Goal: Task Accomplishment & Management: Complete application form

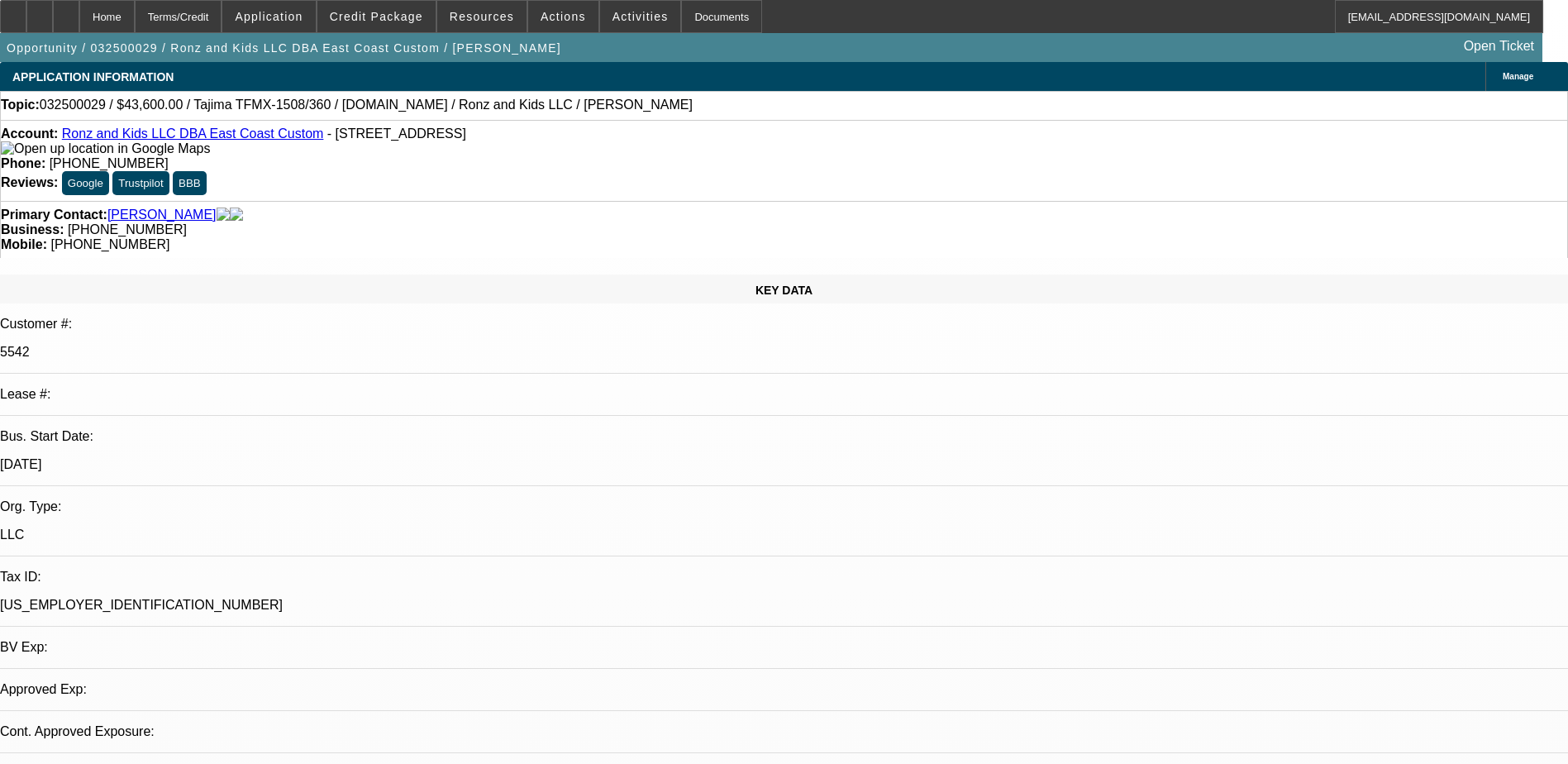
select select "0"
select select "2"
select select "0"
select select "2"
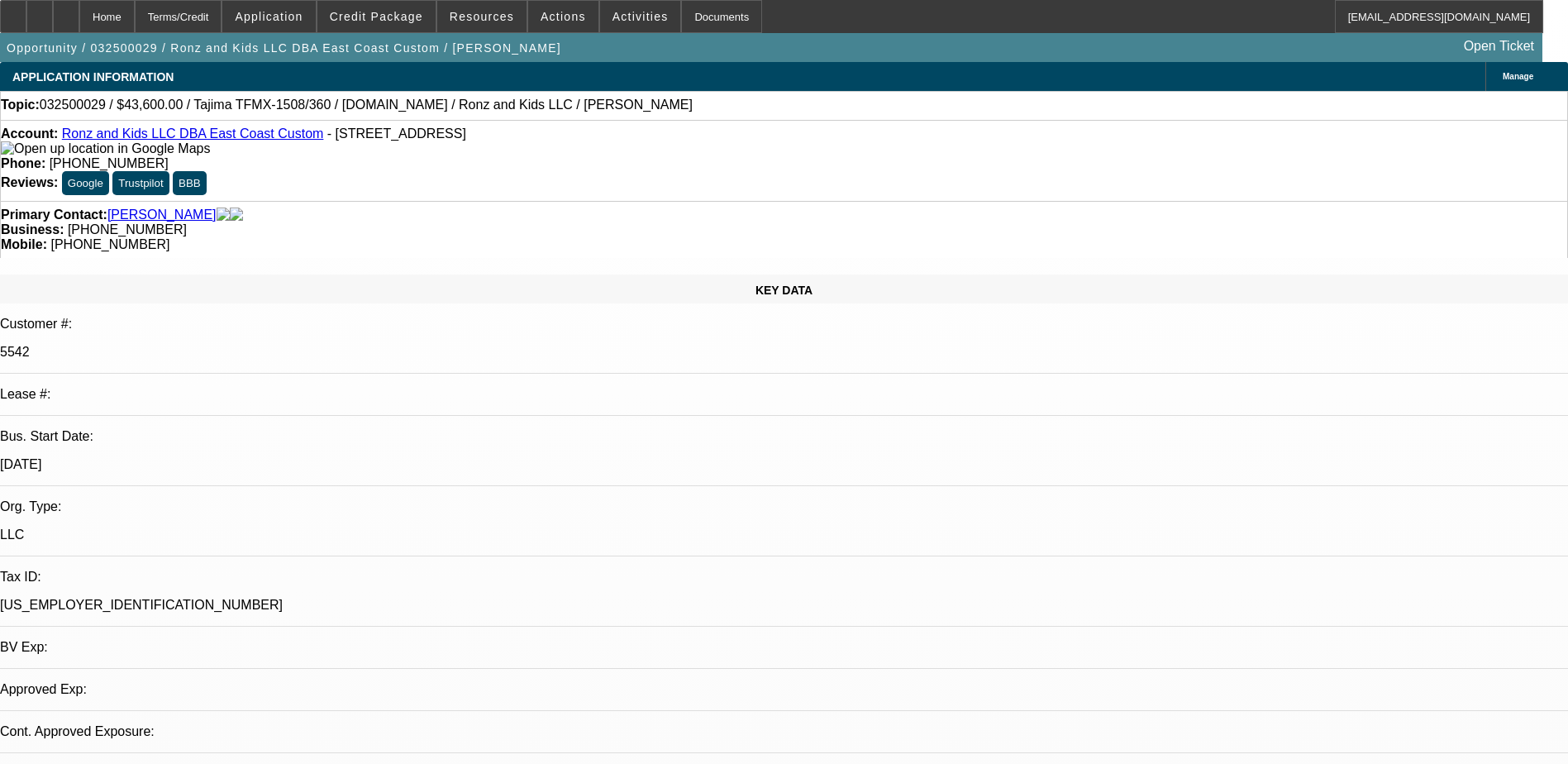
select select "0"
select select "2"
select select "0"
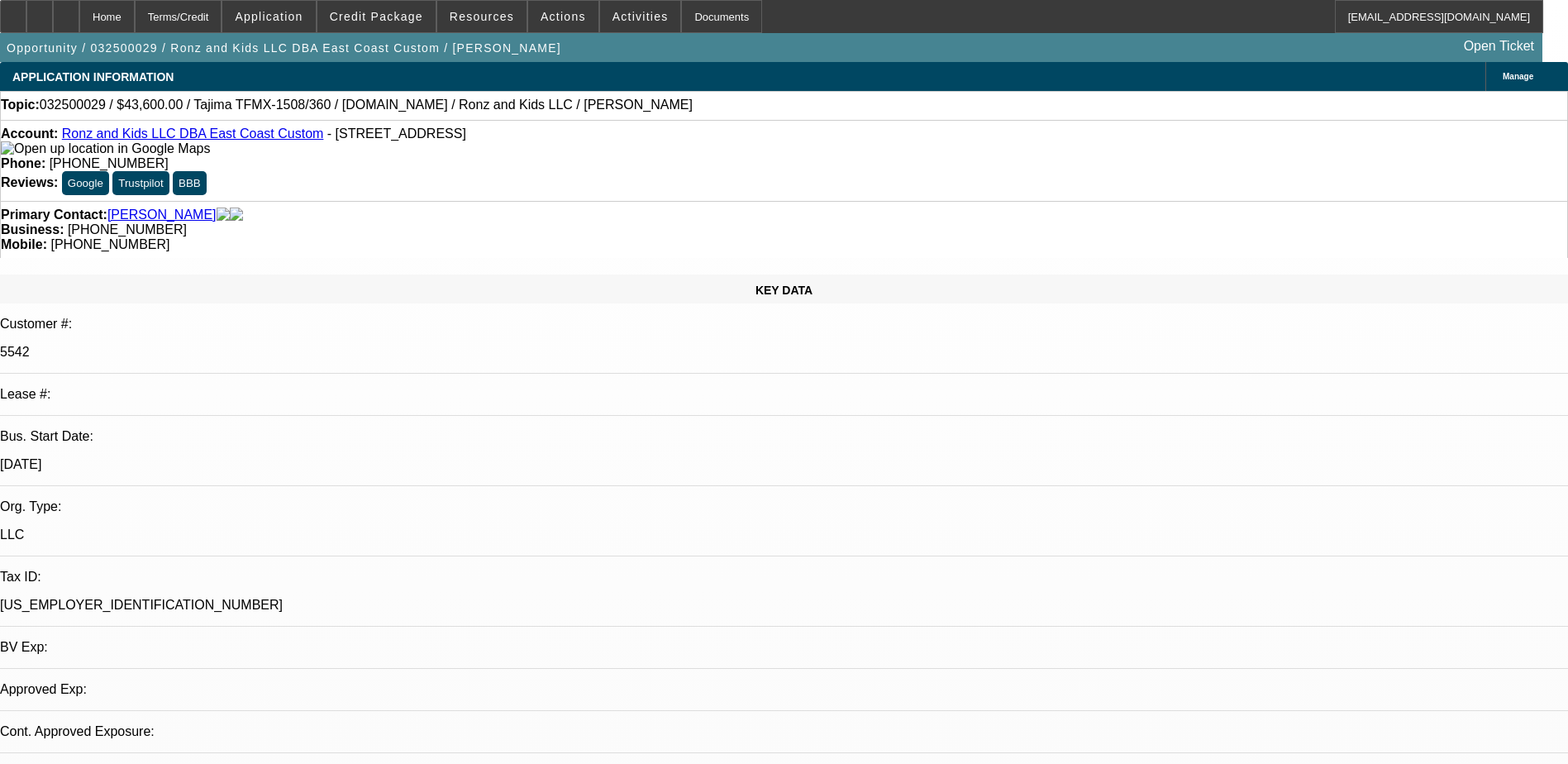
select select "2"
select select "0"
select select "1"
select select "2"
select select "6"
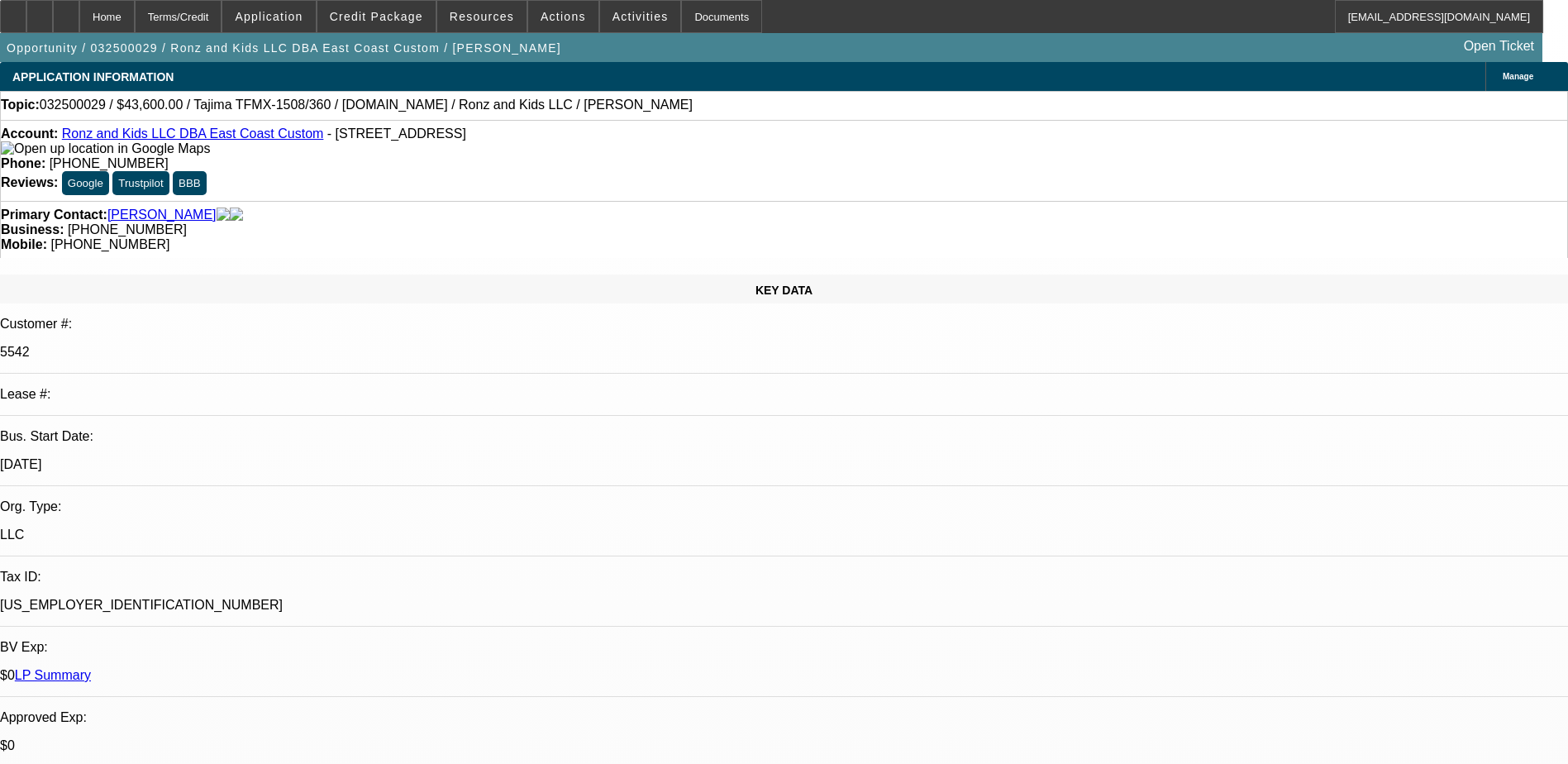
select select "1"
select select "2"
select select "6"
select select "1"
select select "2"
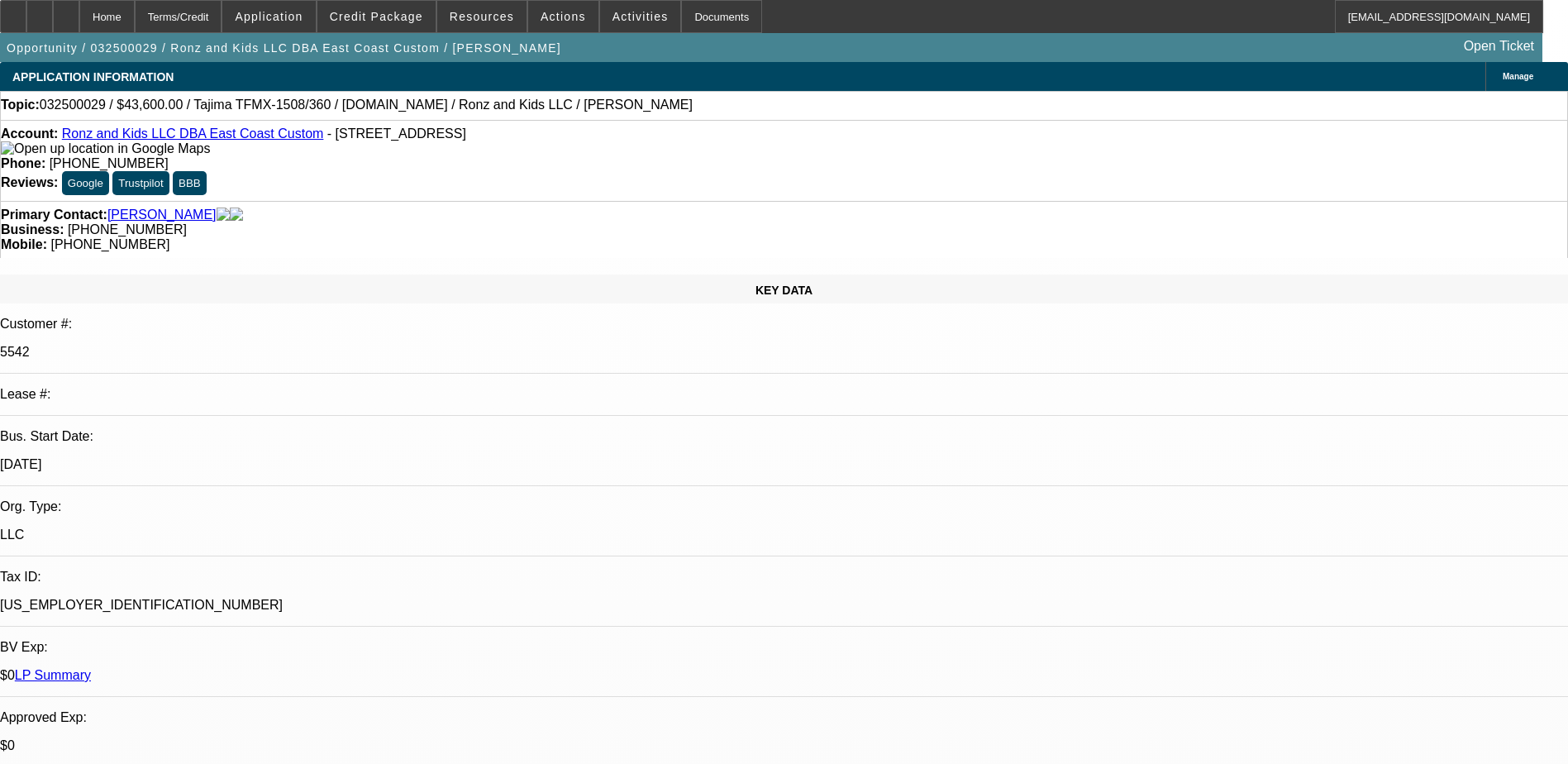
select select "6"
select select "1"
select select "2"
select select "6"
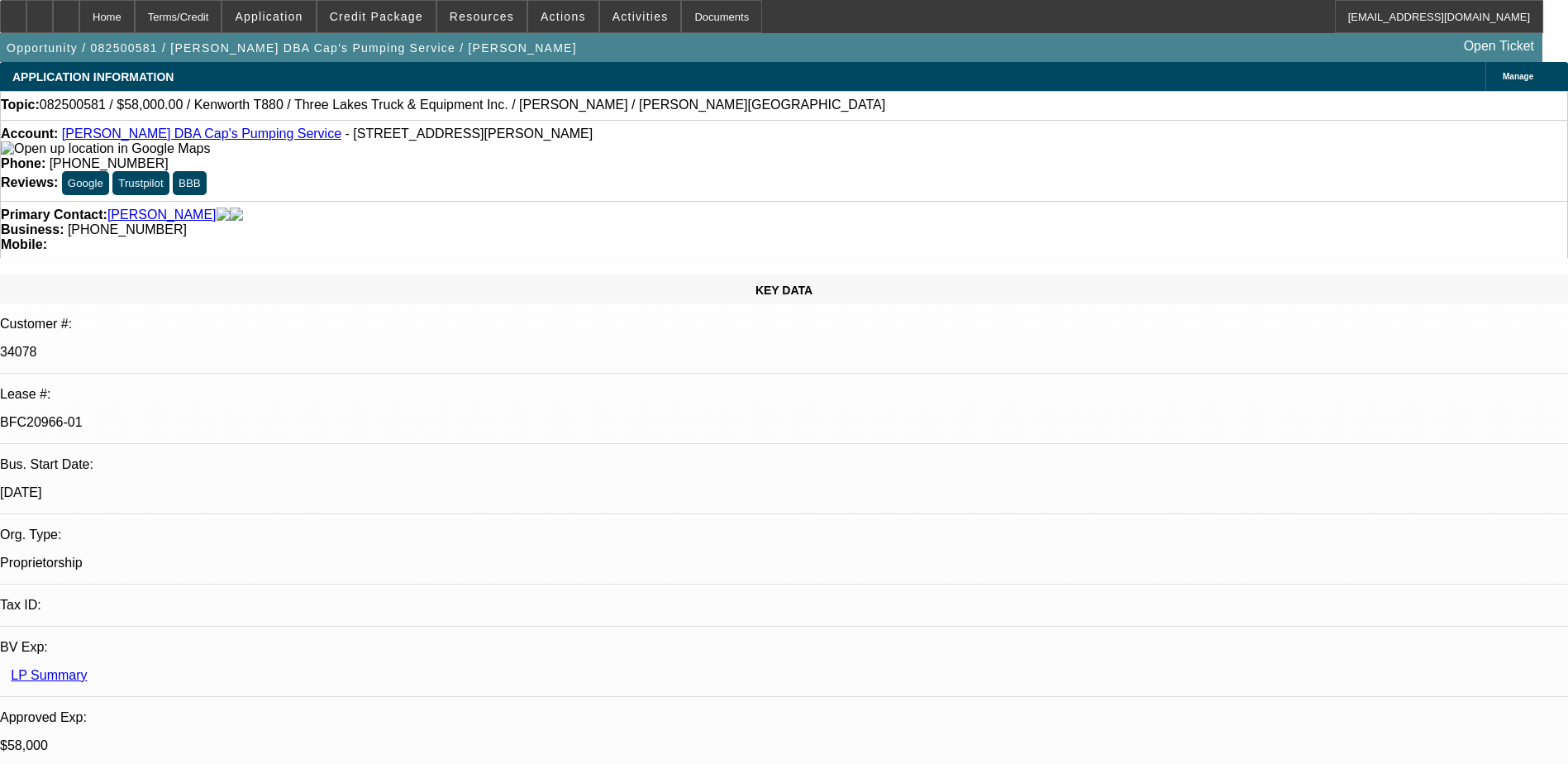
select select "0"
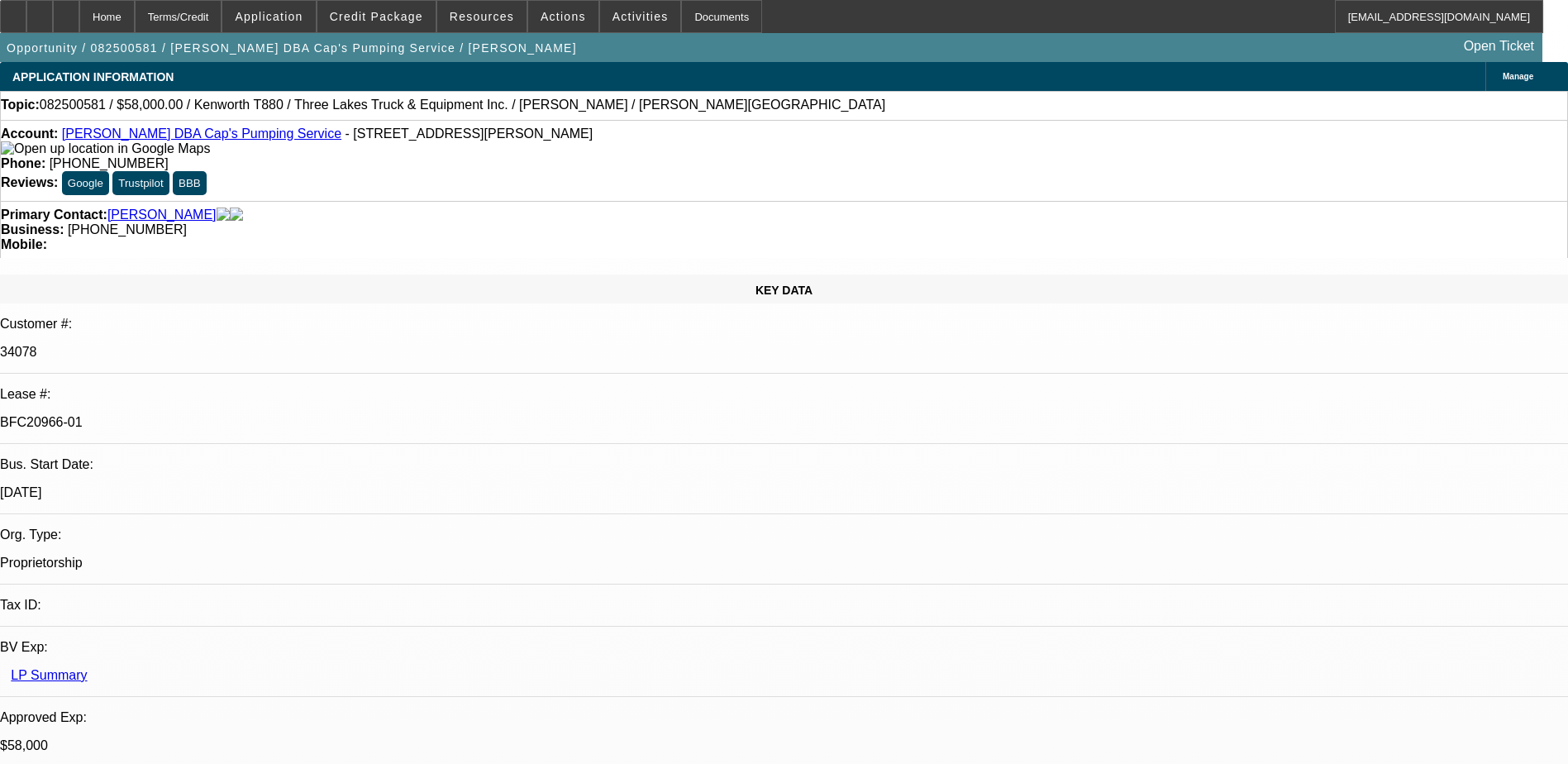
select select "0"
select select "0.1"
select select "0"
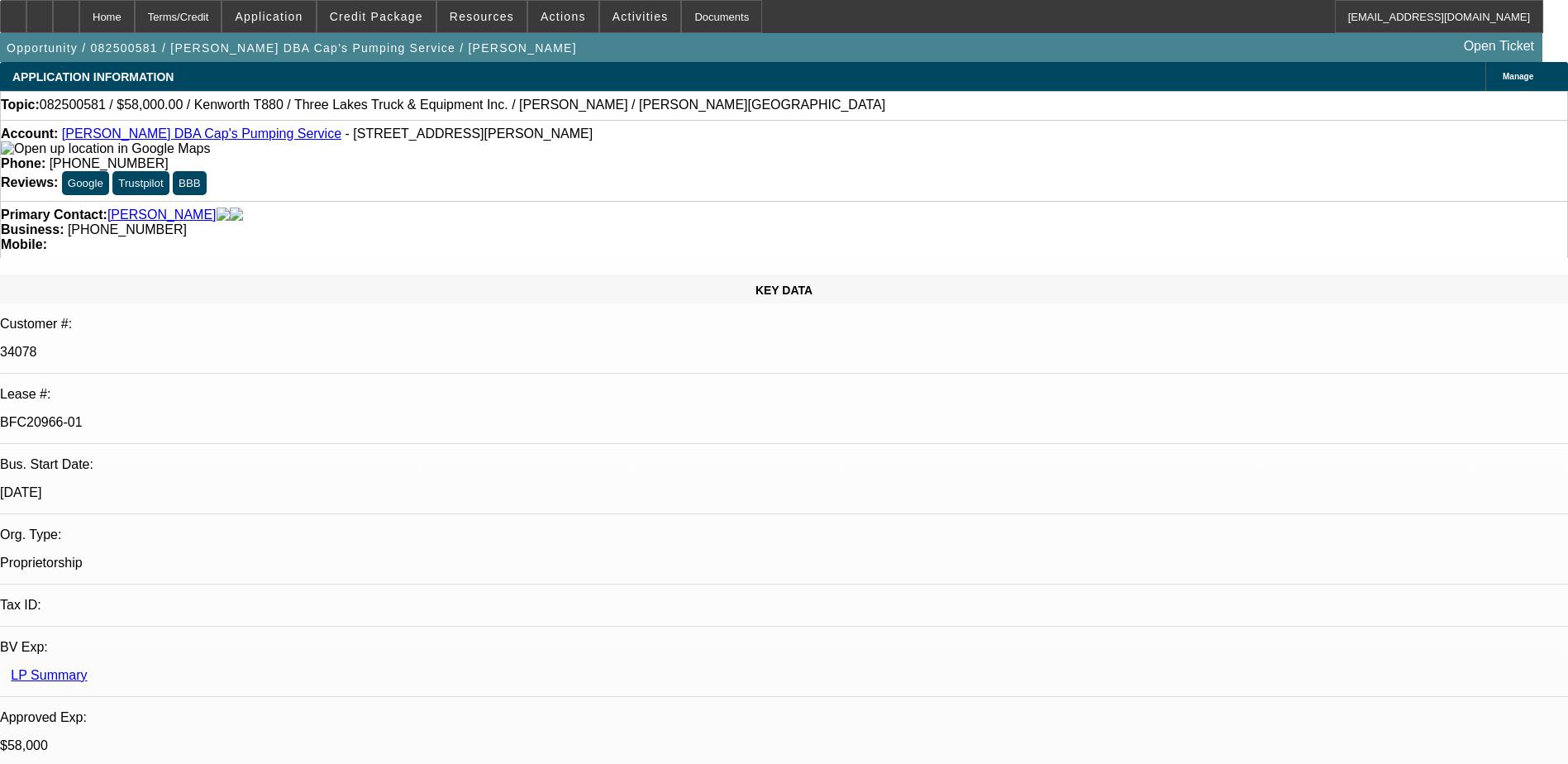
select select "0"
select select "0.1"
select select "1"
select select "9"
select select "6"
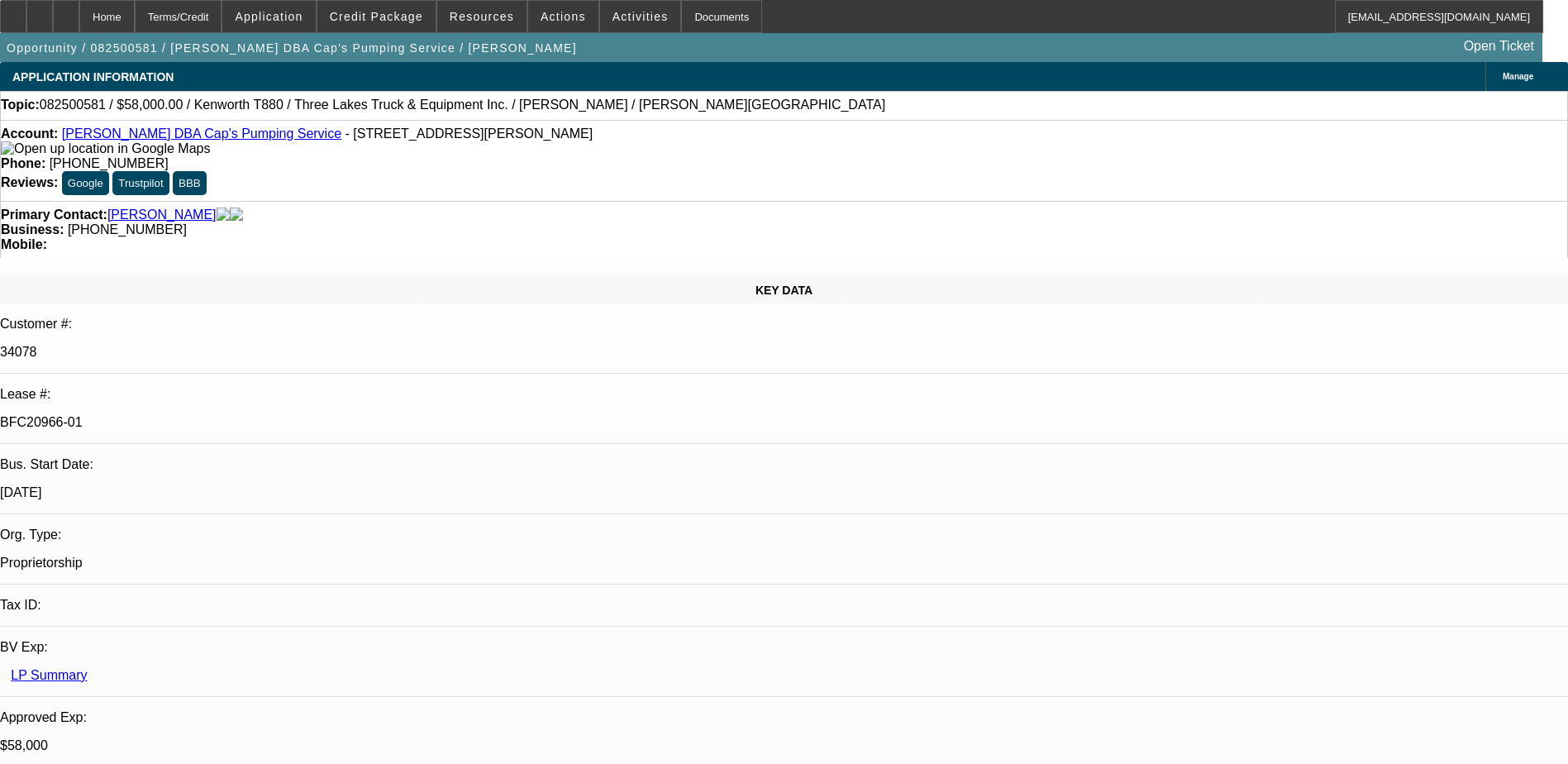
select select "1"
select select "9"
select select "6"
select select "1"
select select "9"
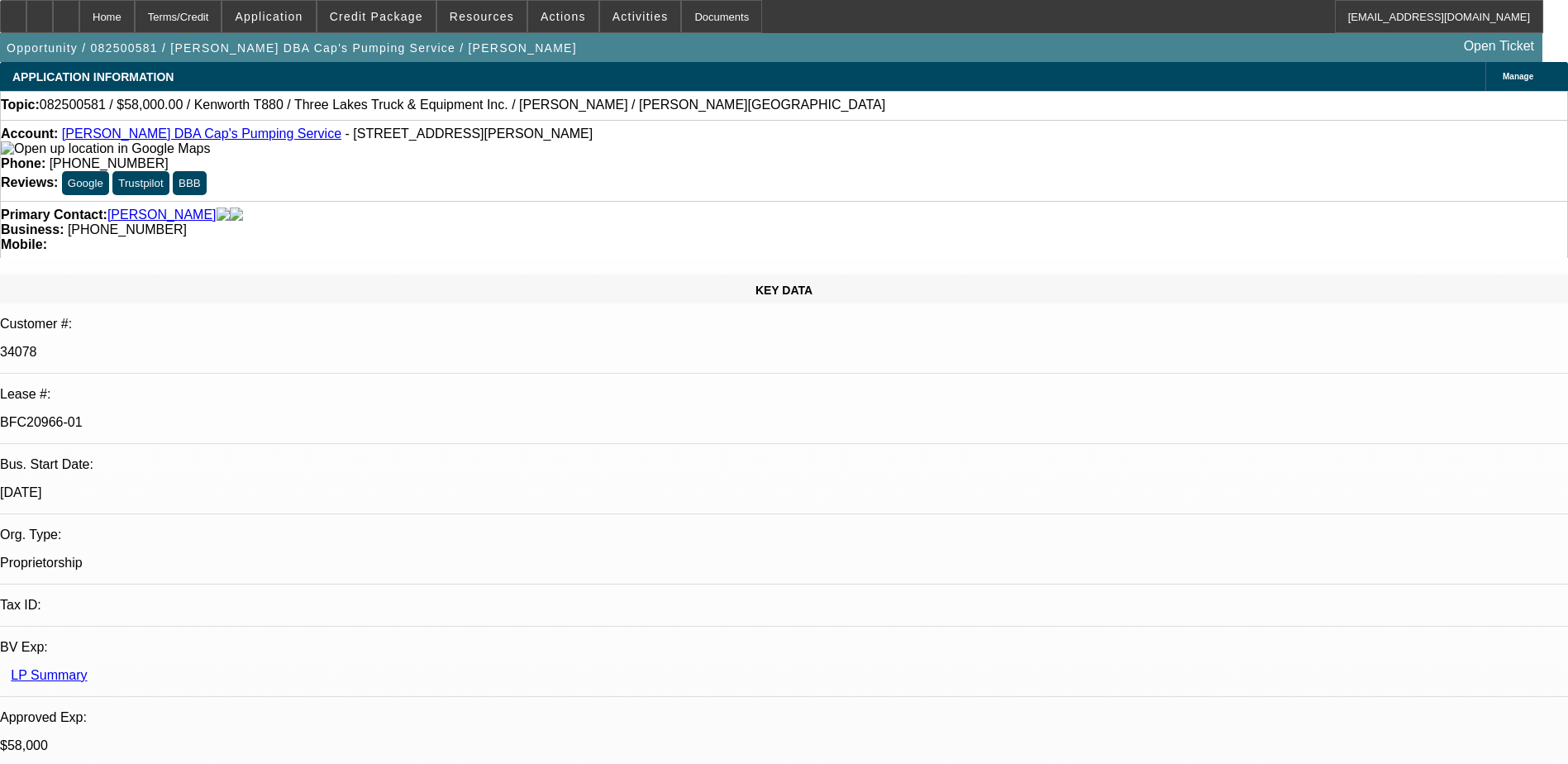
select select "4"
select select "1"
select select "4"
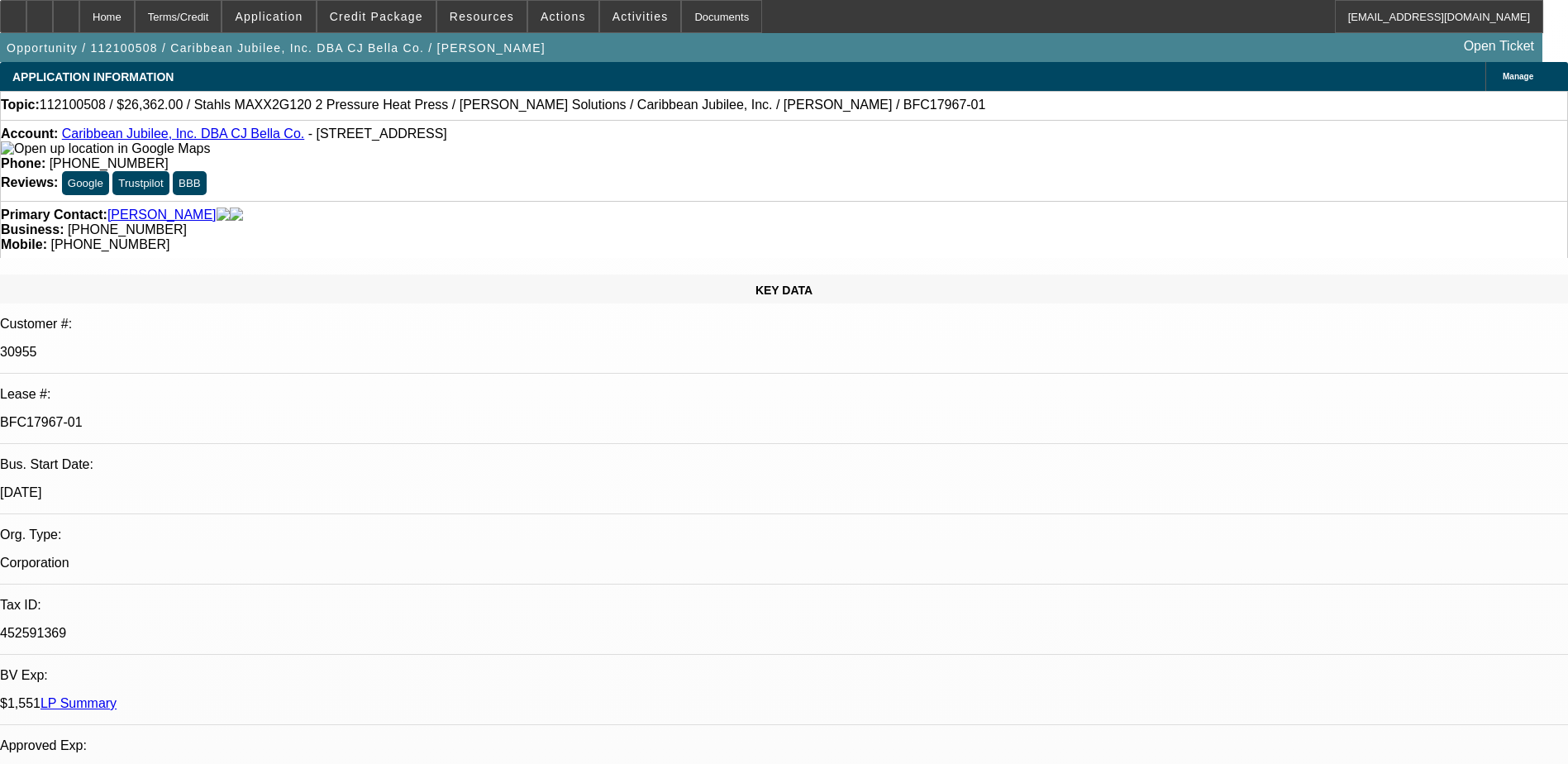
select select "0"
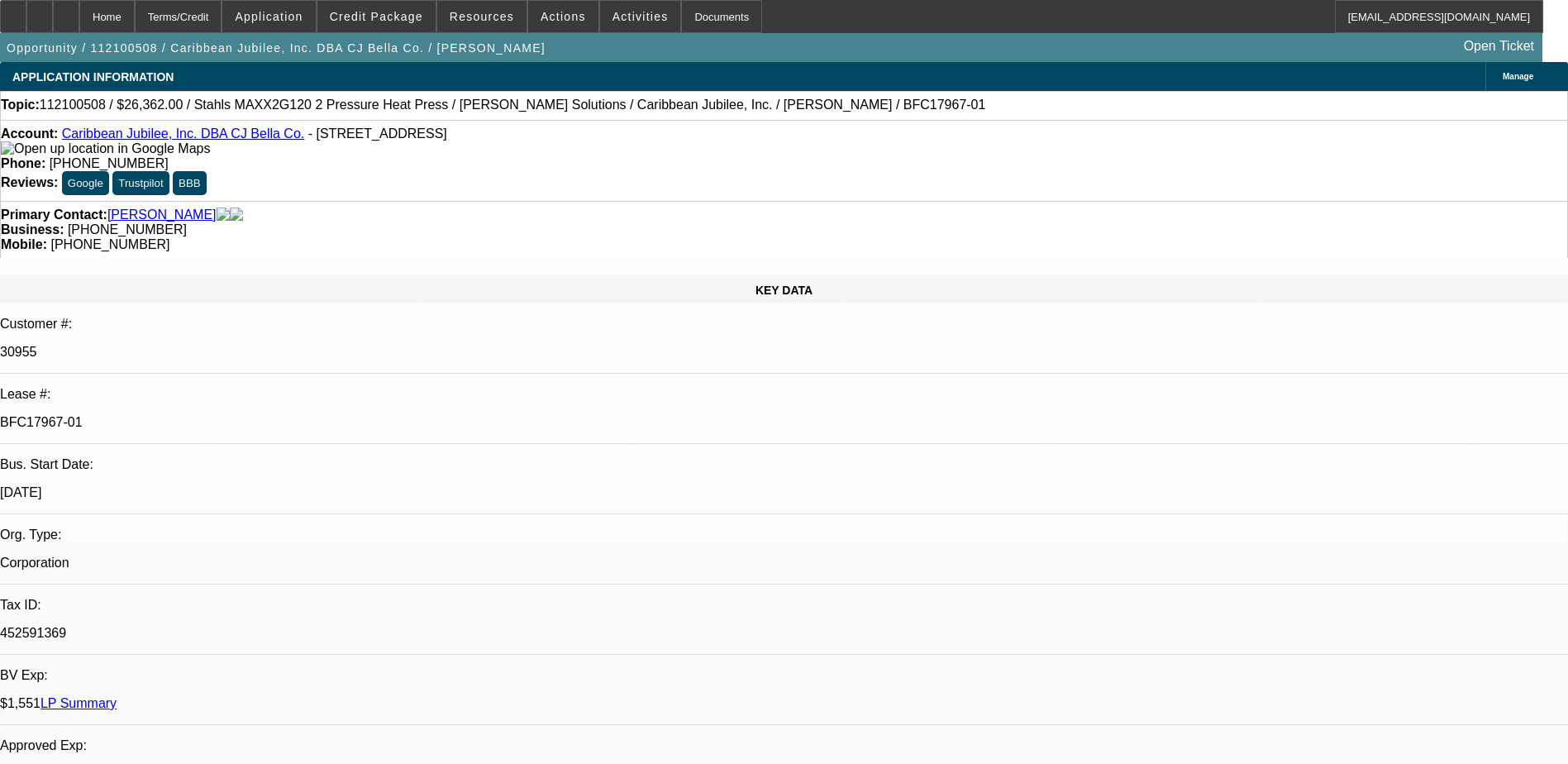
select select "0.1"
select select "0"
select select "0.1"
select select "0"
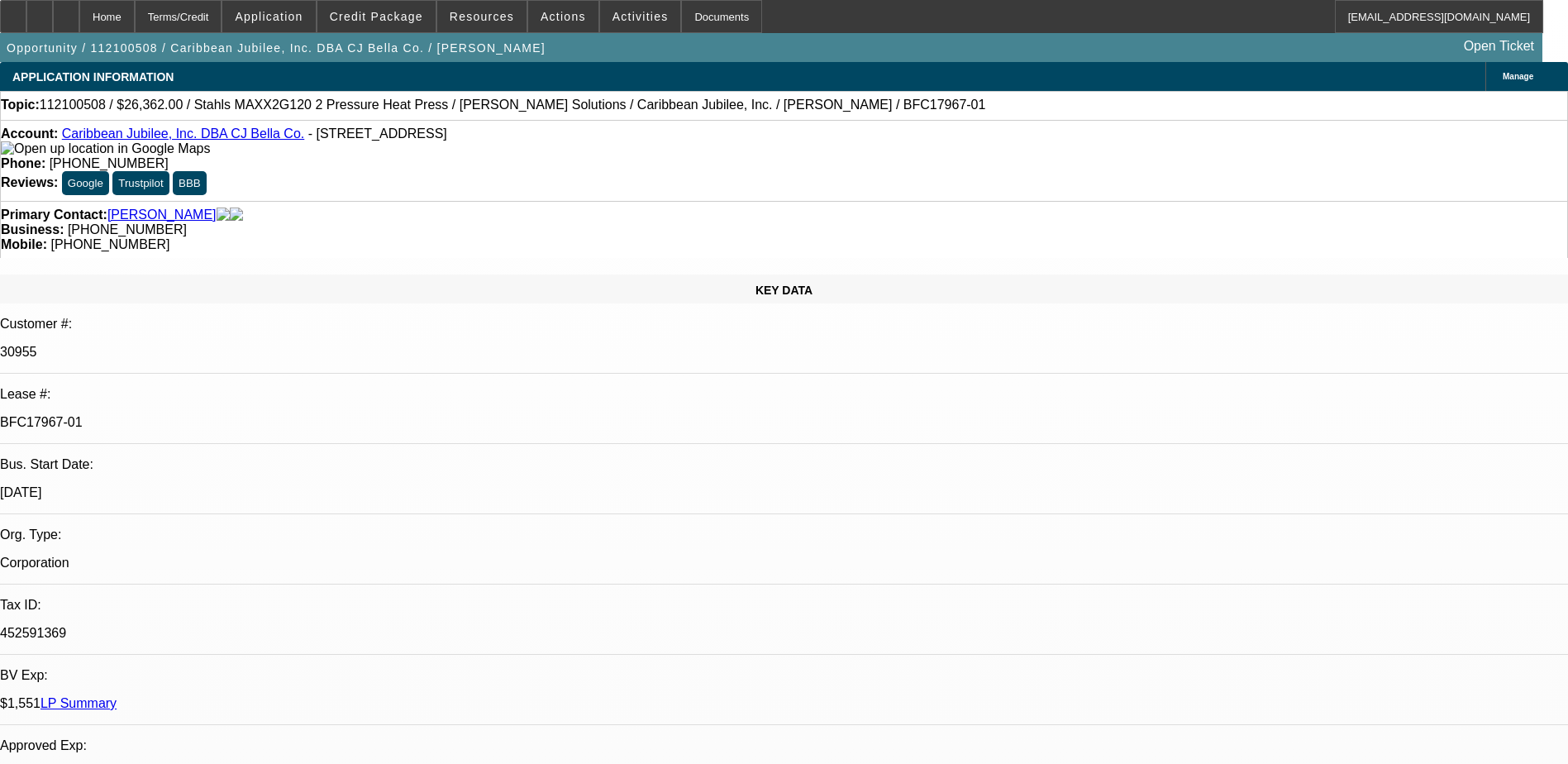
select select "0"
select select "0.1"
select select "1"
select select "6"
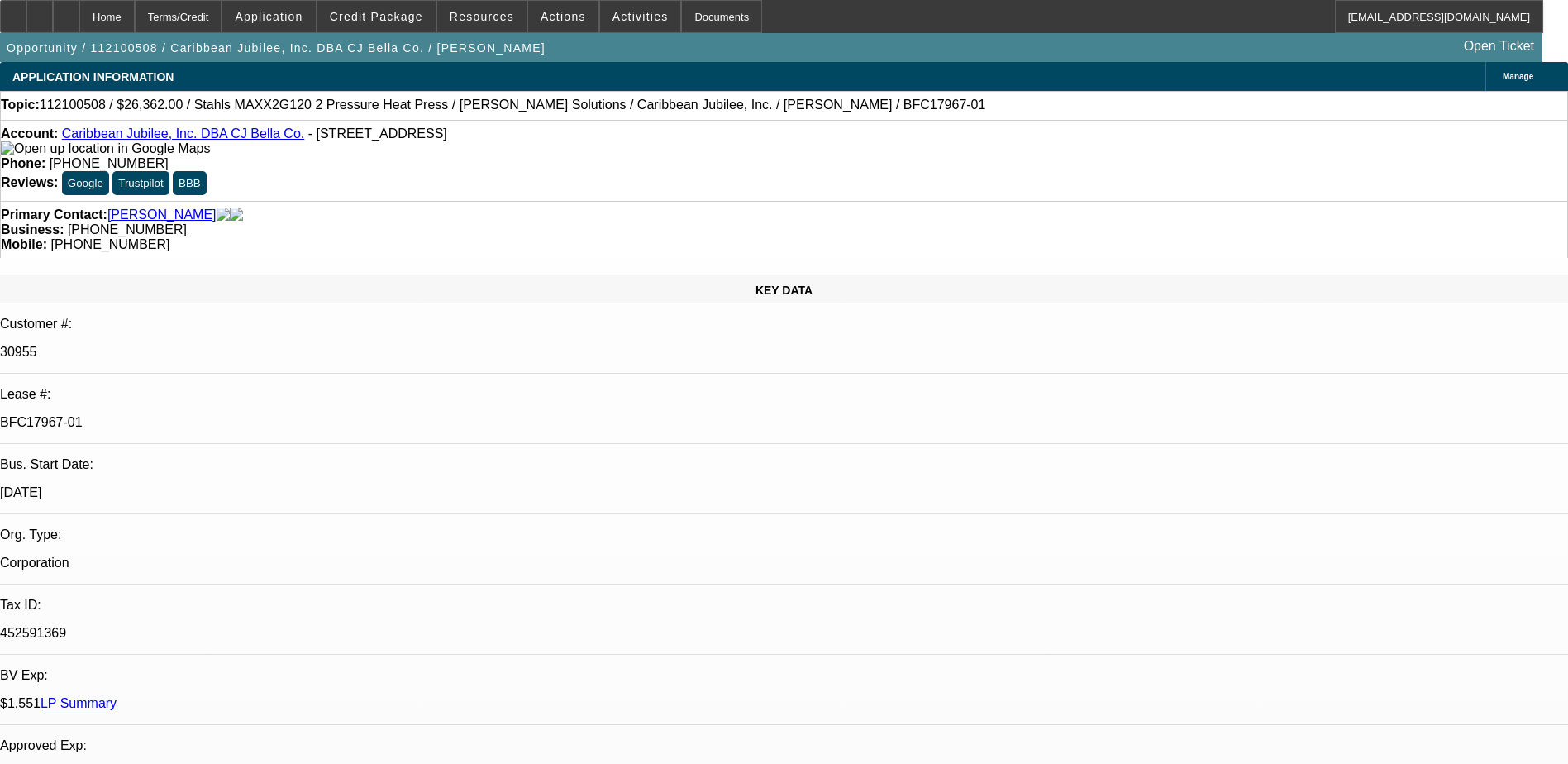
select select "1"
select select "4"
select select "1"
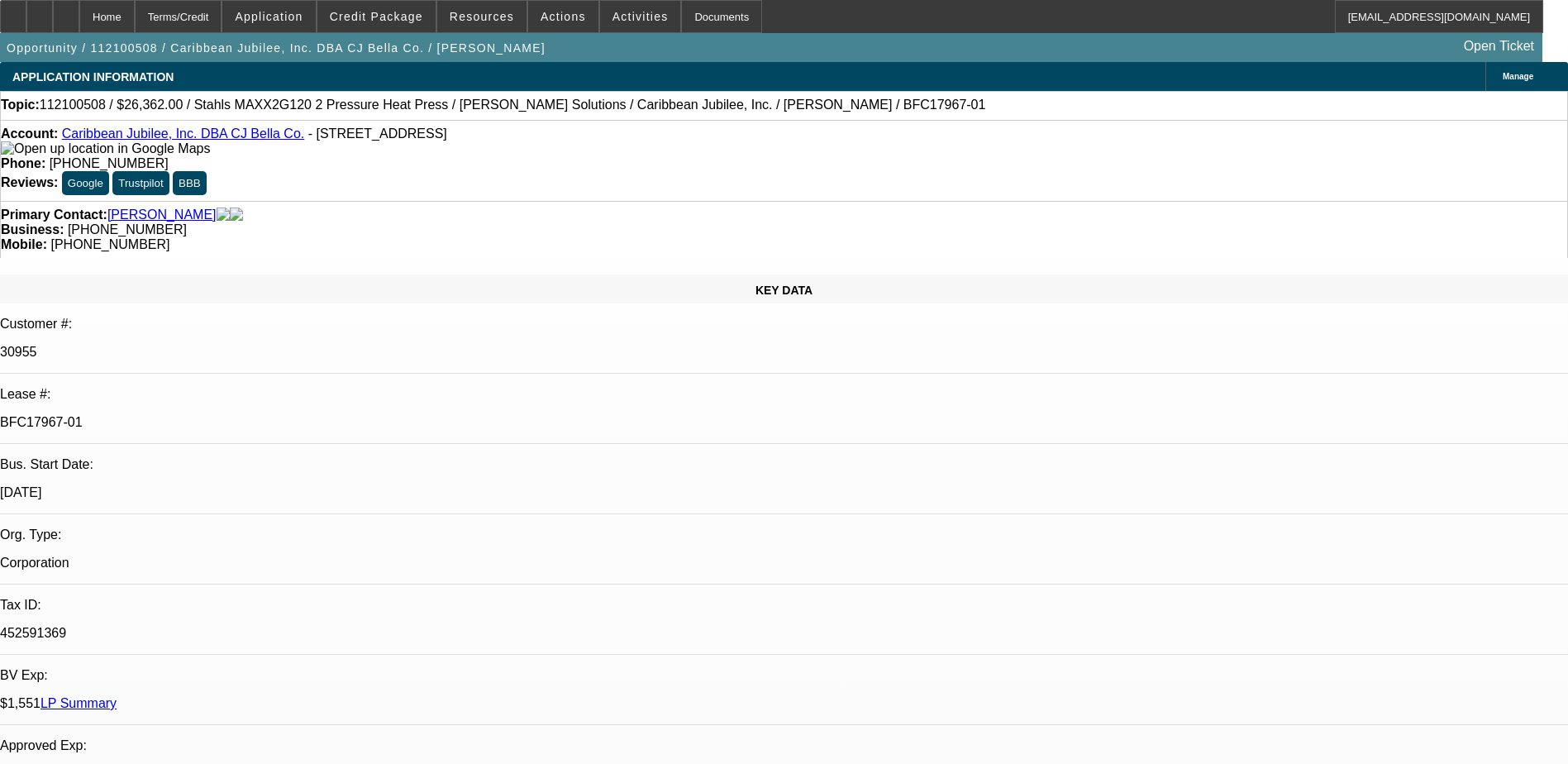
select select "4"
select select "1"
select select "4"
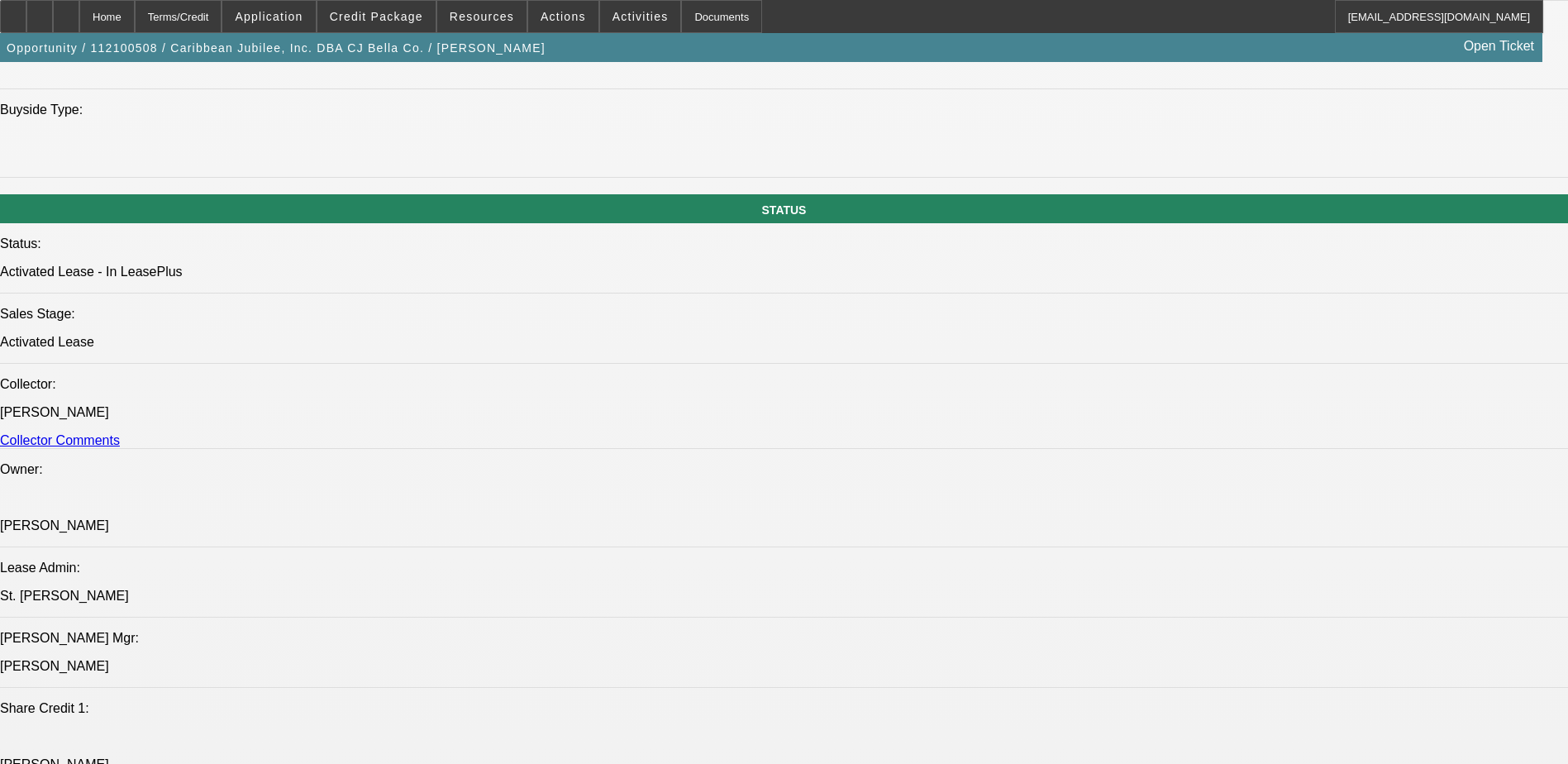
scroll to position [1737, 0]
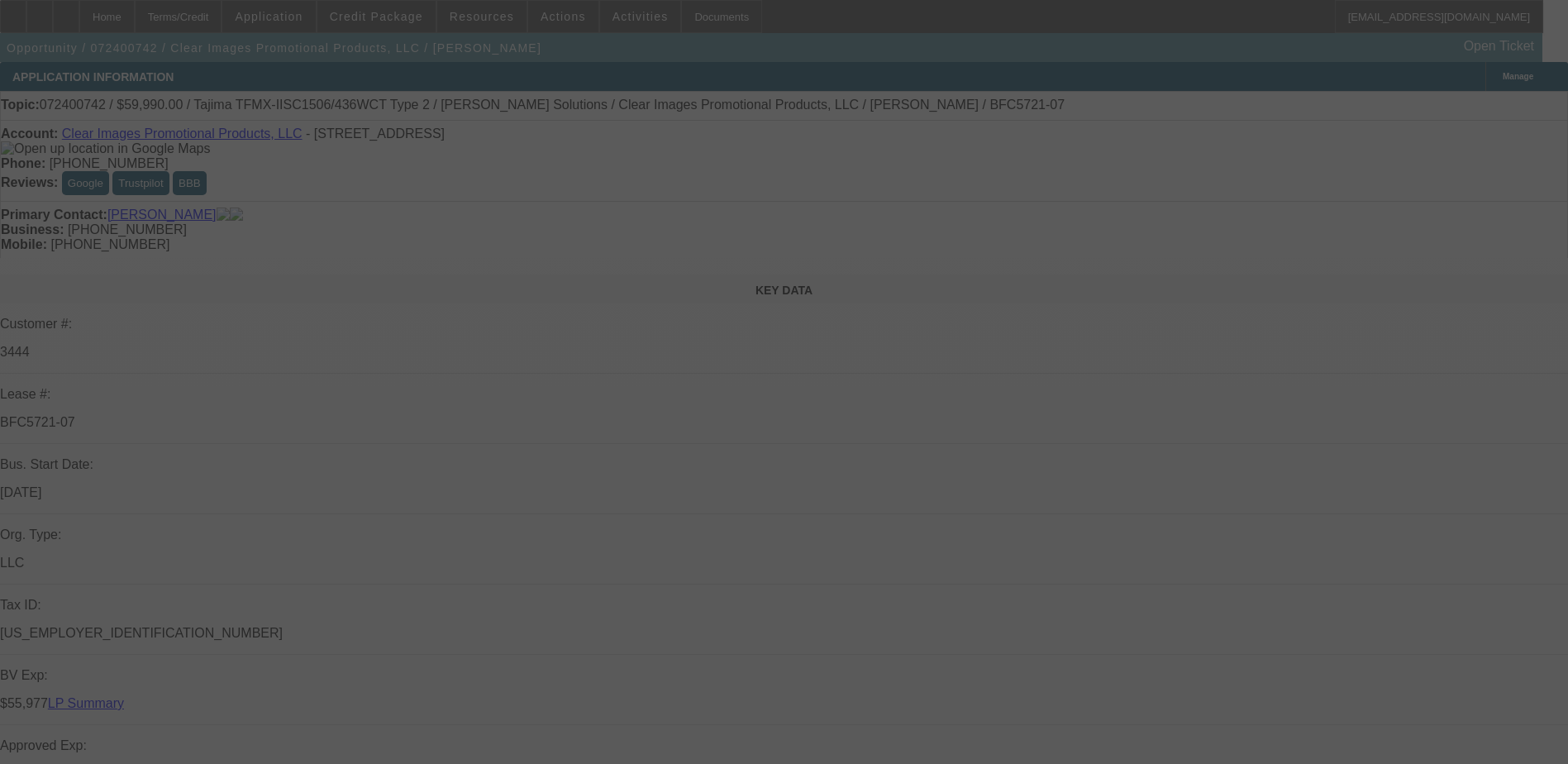
select select "0"
select select "2"
select select "0"
select select "2"
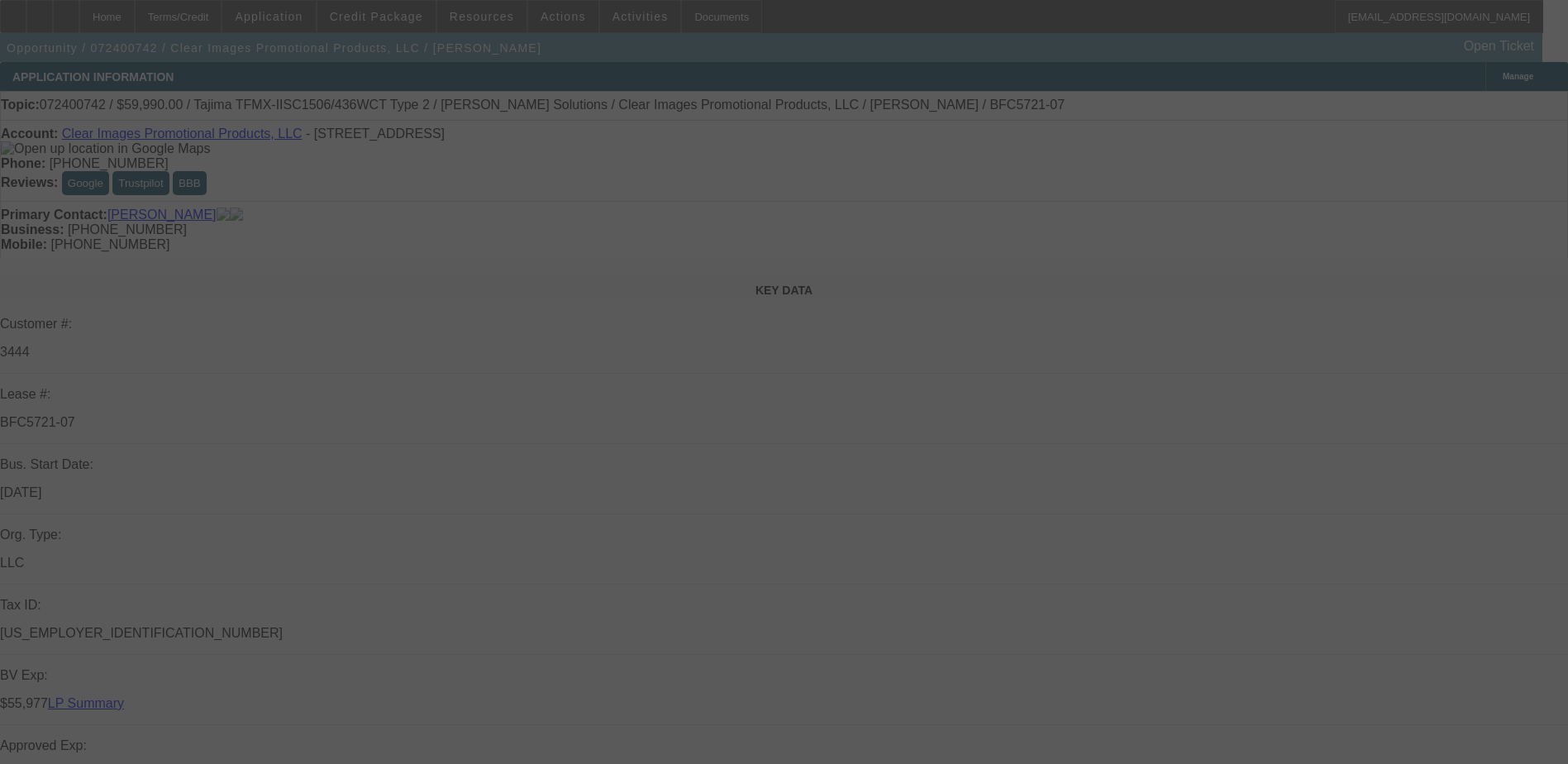
select select "0"
select select "2"
select select "0"
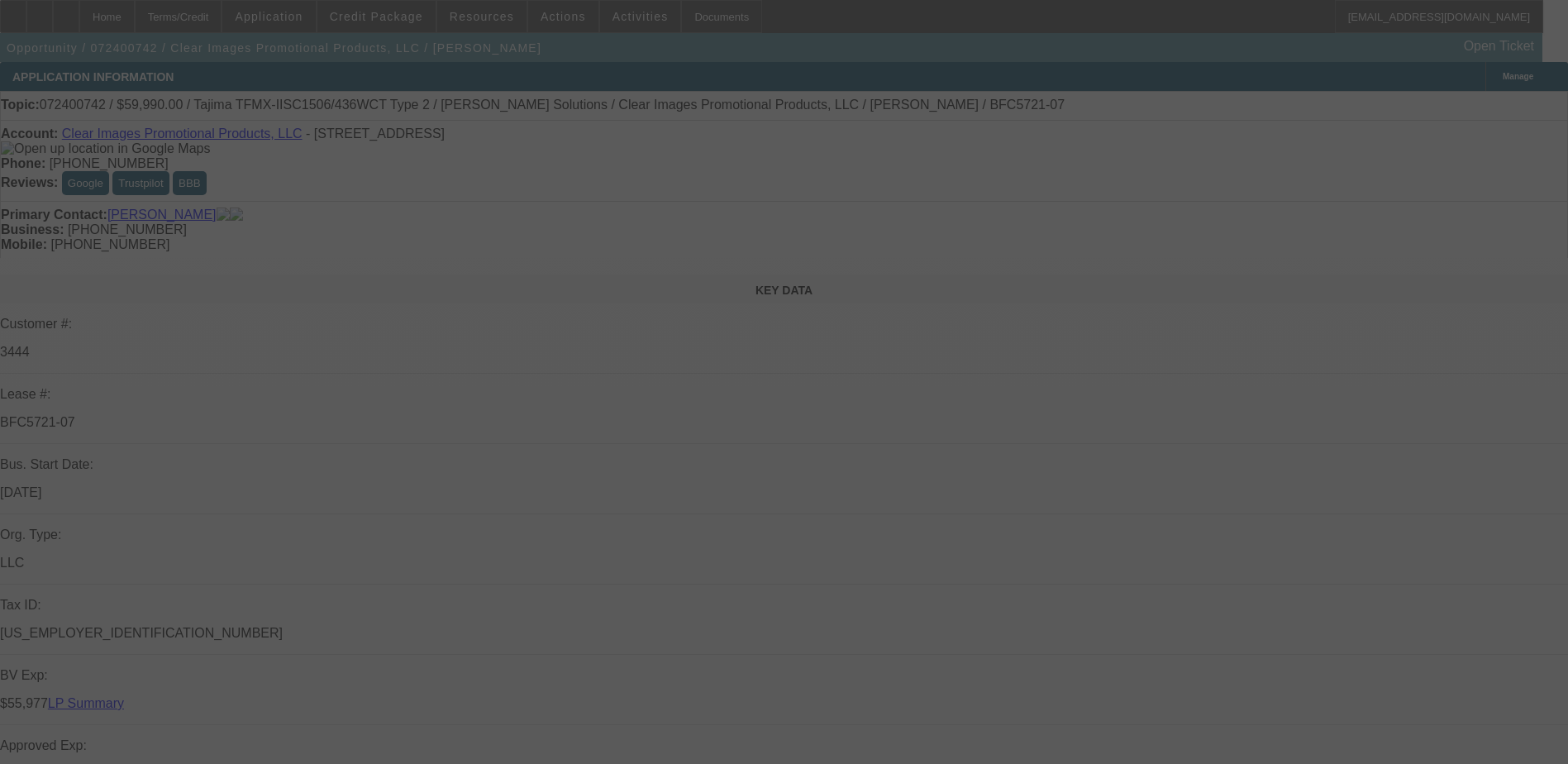
select select "2"
select select "0"
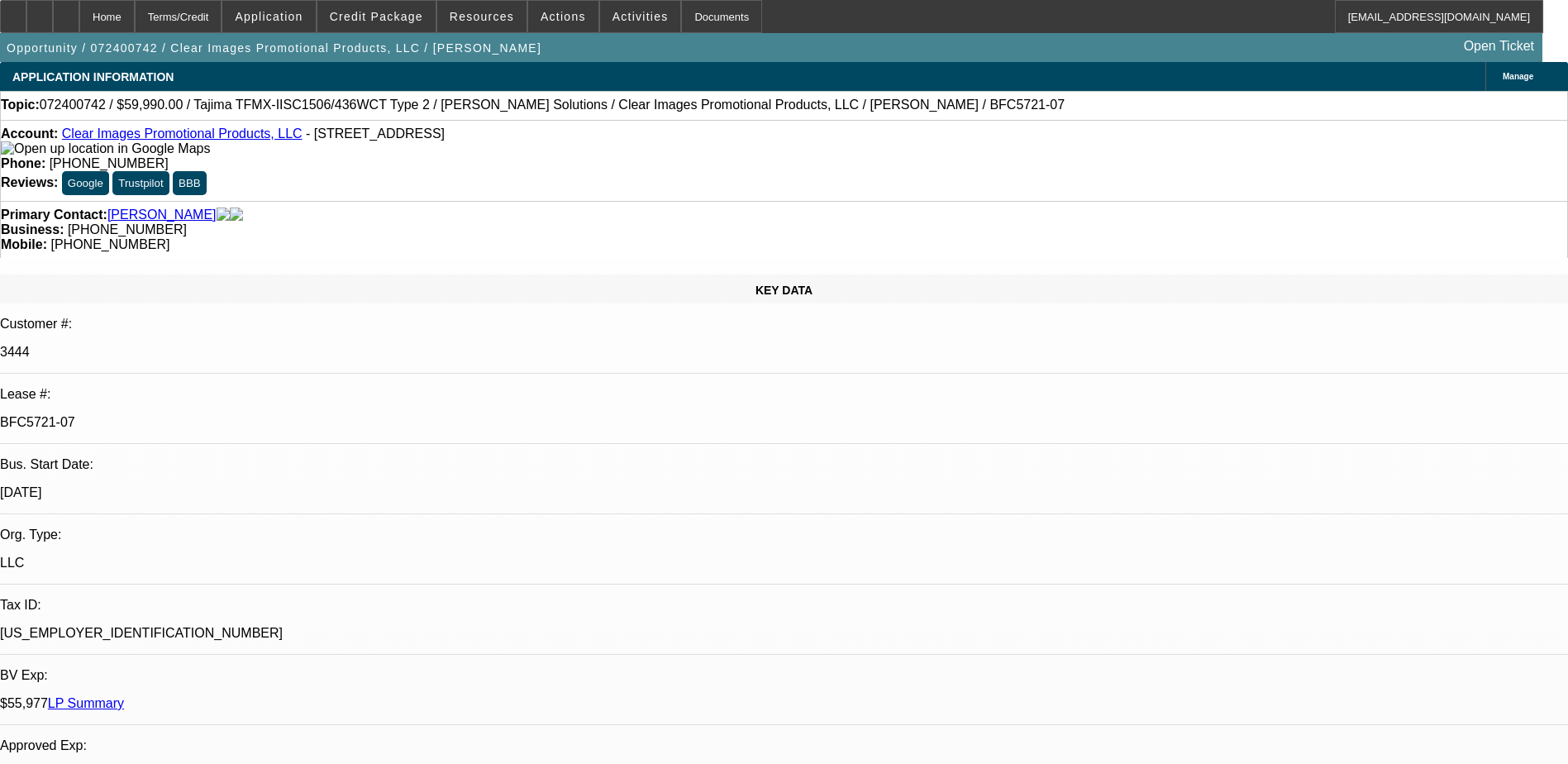
select select "1"
select select "2"
select select "6"
select select "1"
select select "2"
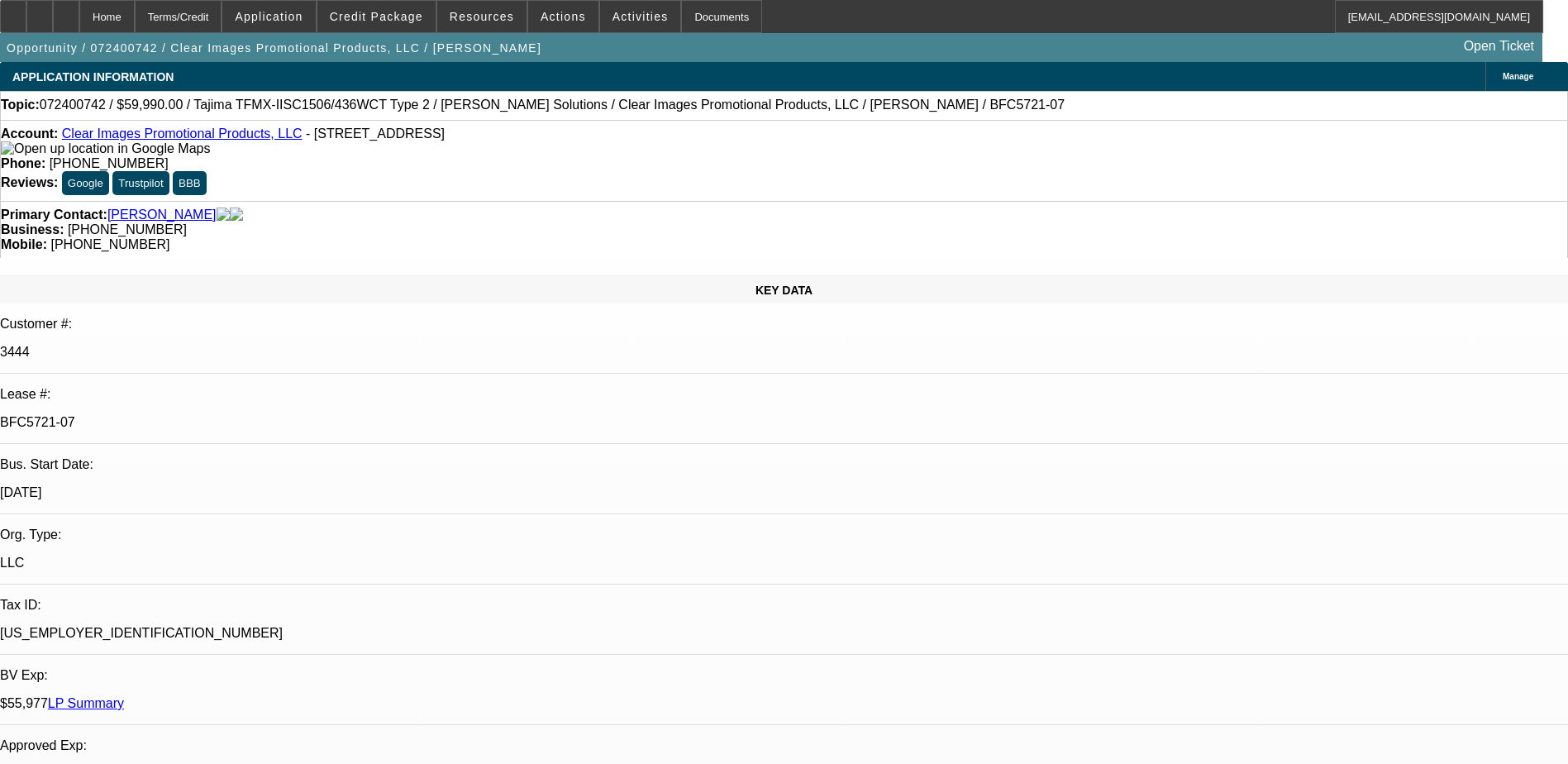
select select "6"
select select "1"
select select "2"
select select "6"
select select "1"
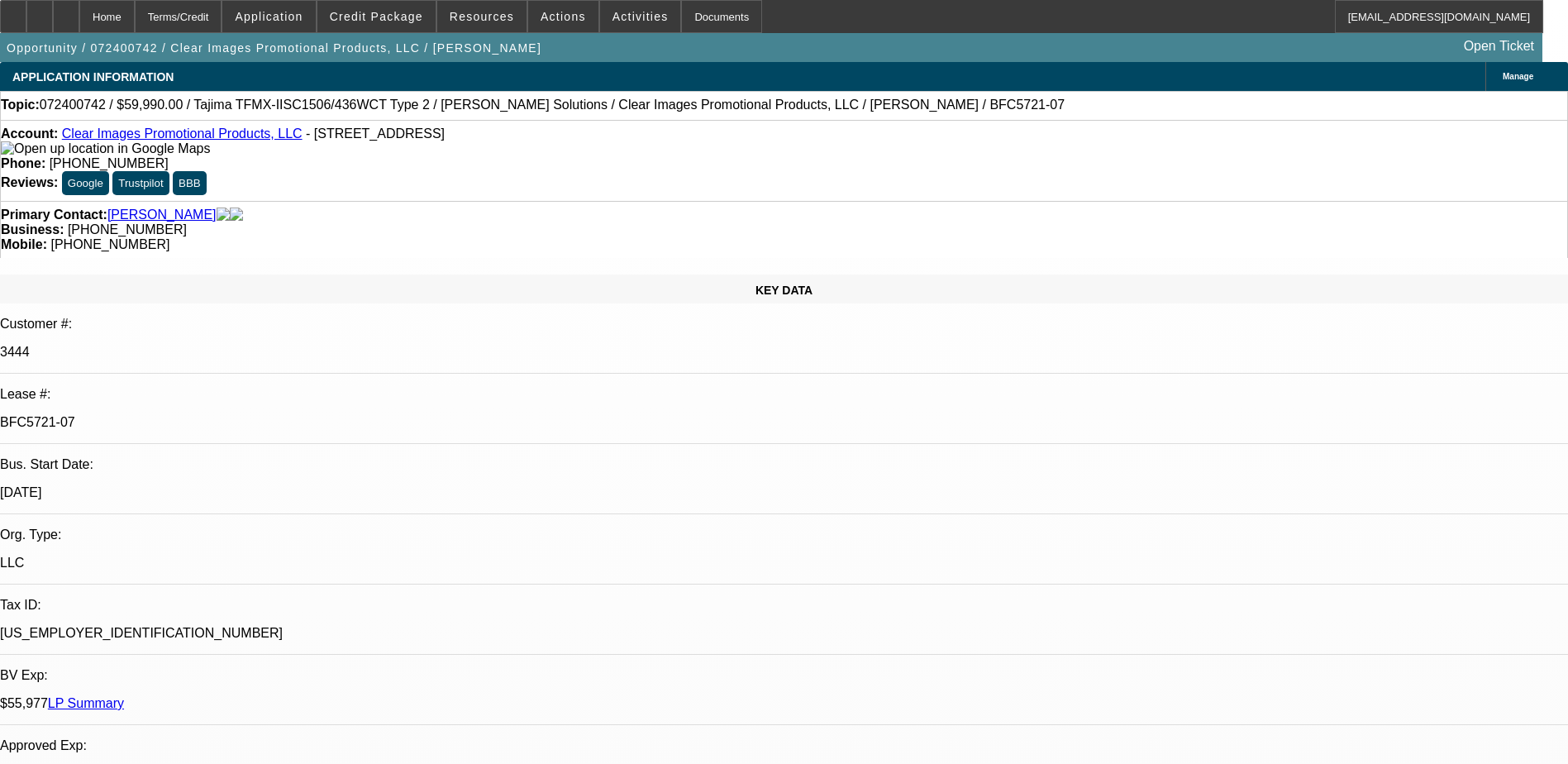
select select "2"
select select "6"
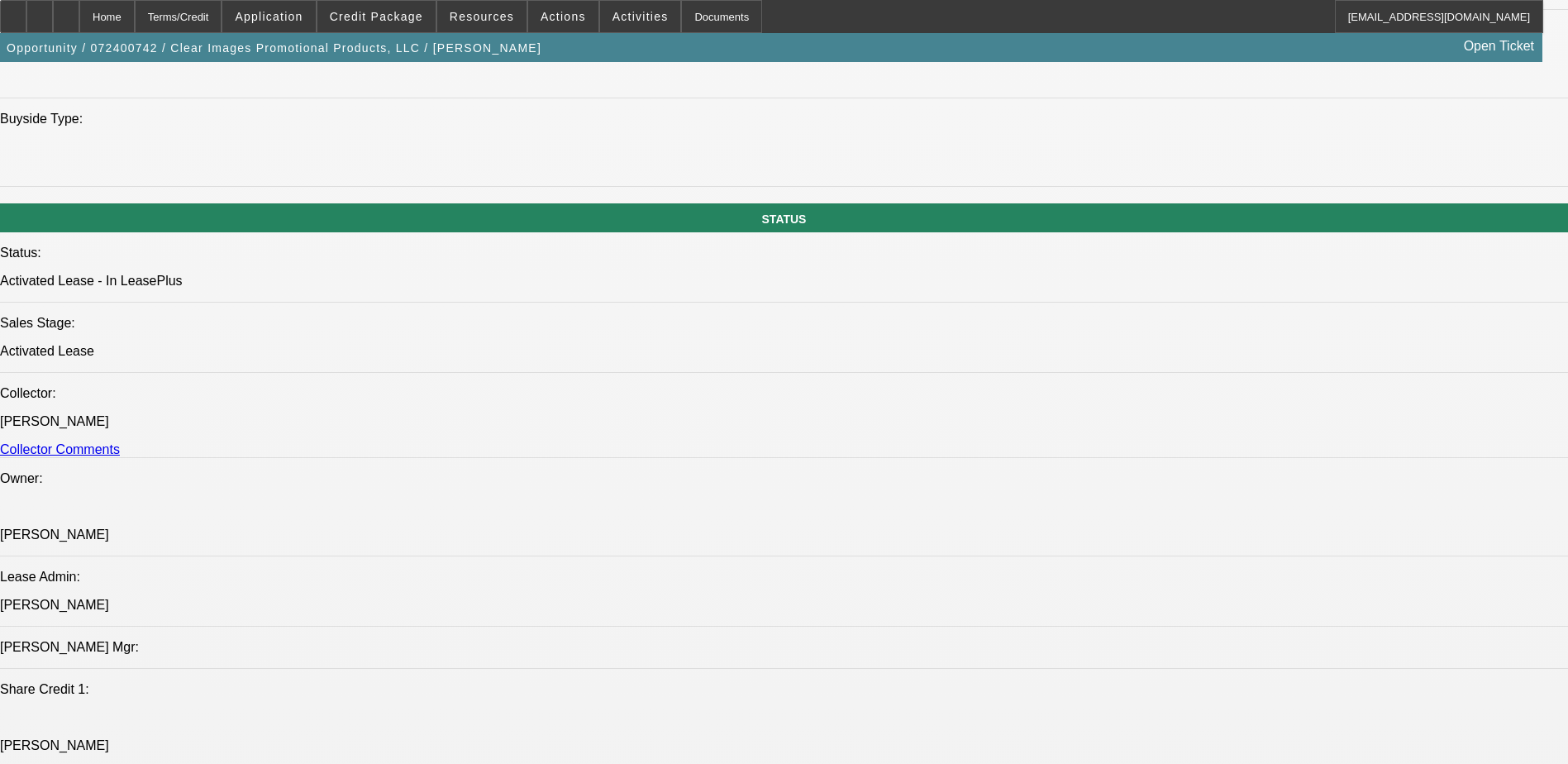
scroll to position [1902, 0]
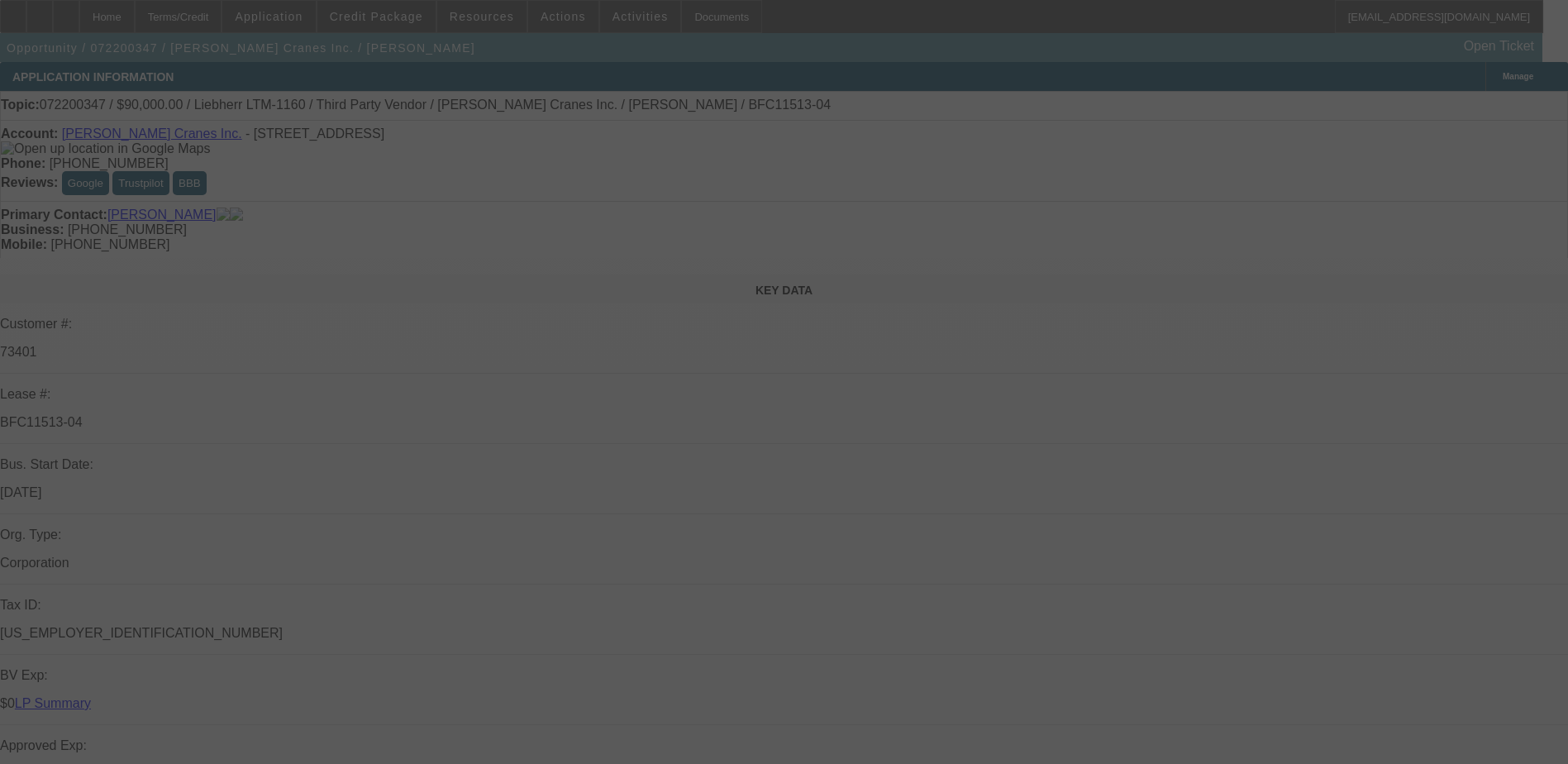
select select "0"
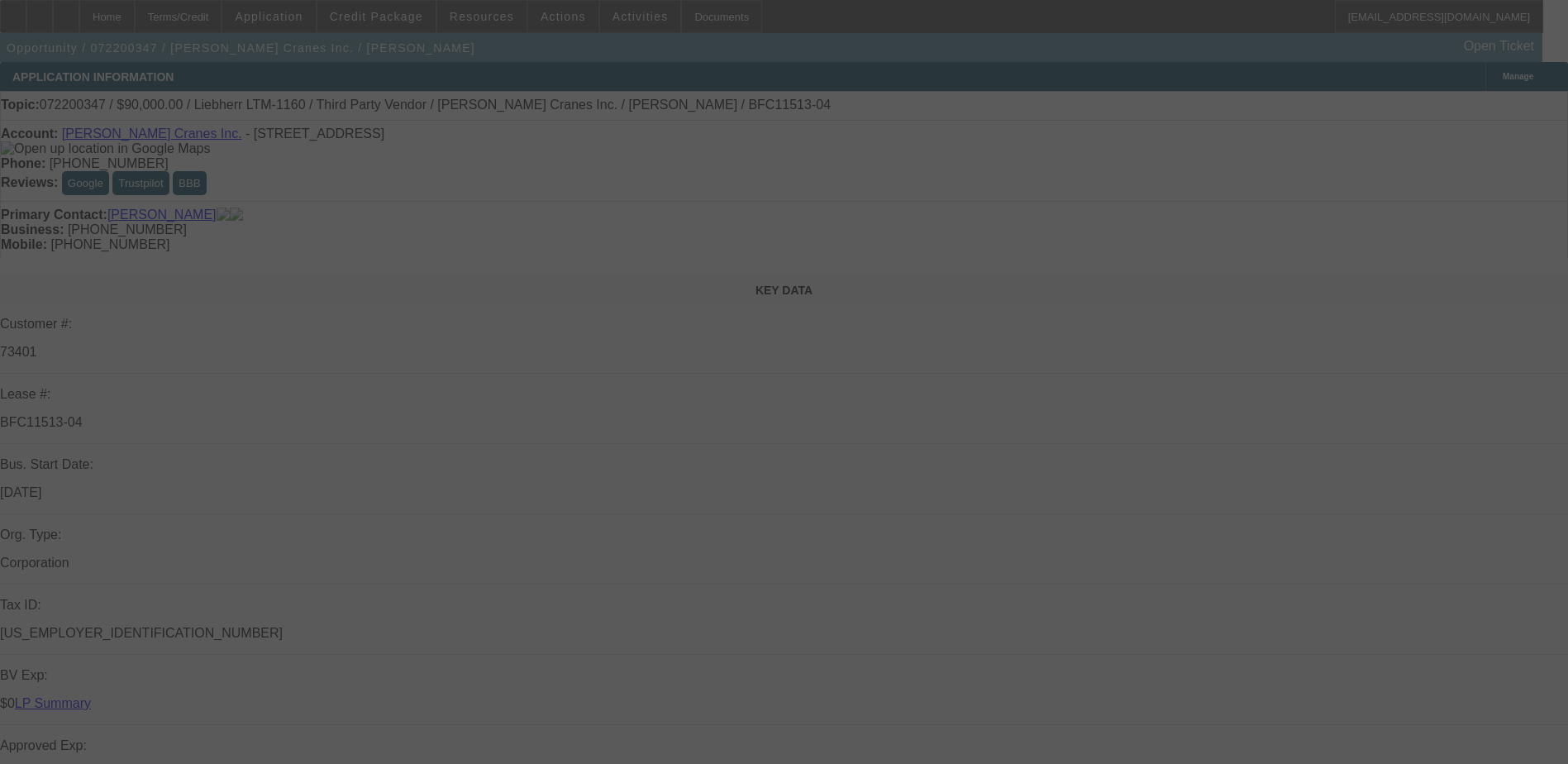
select select "0"
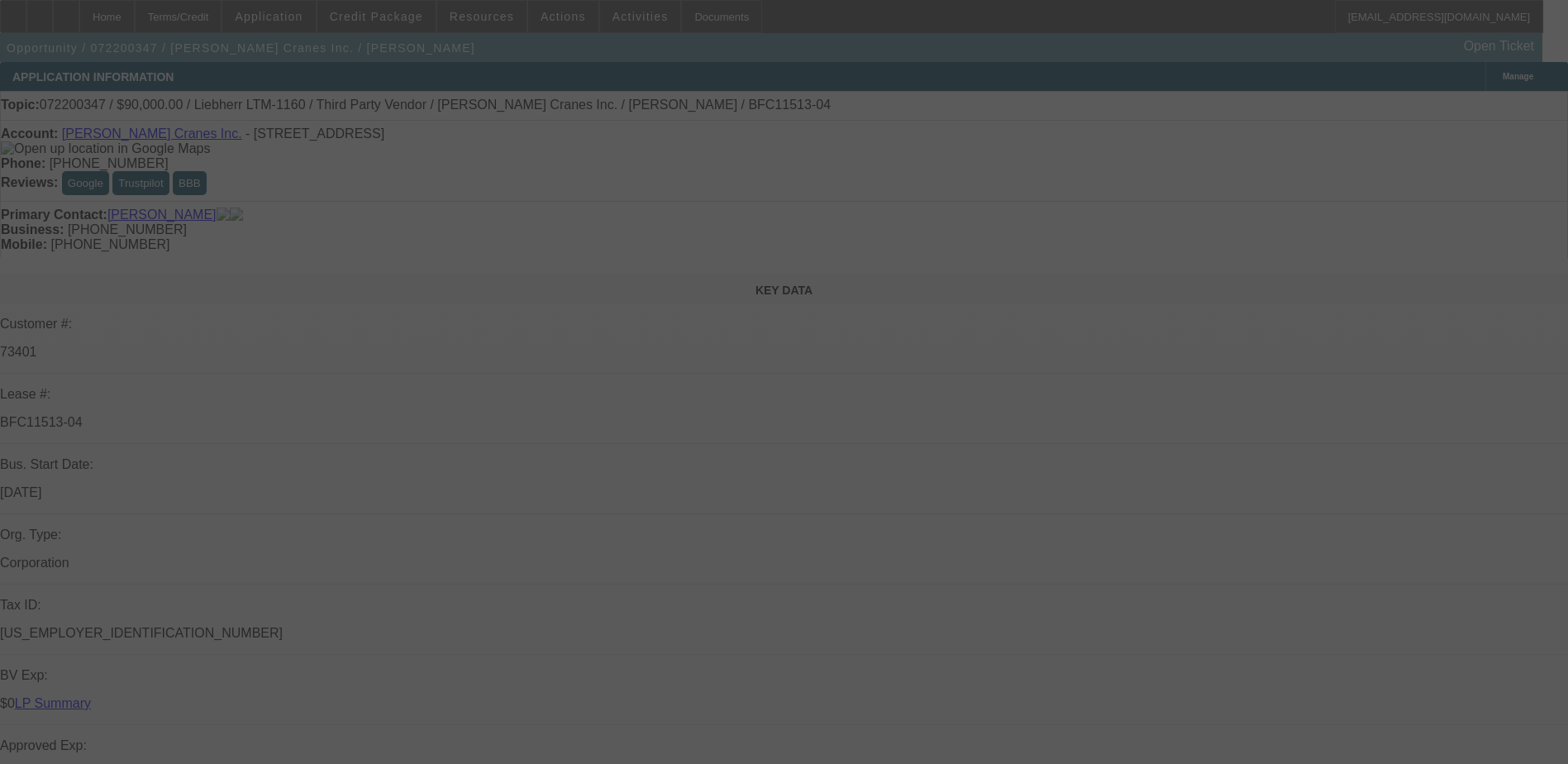
select select "0"
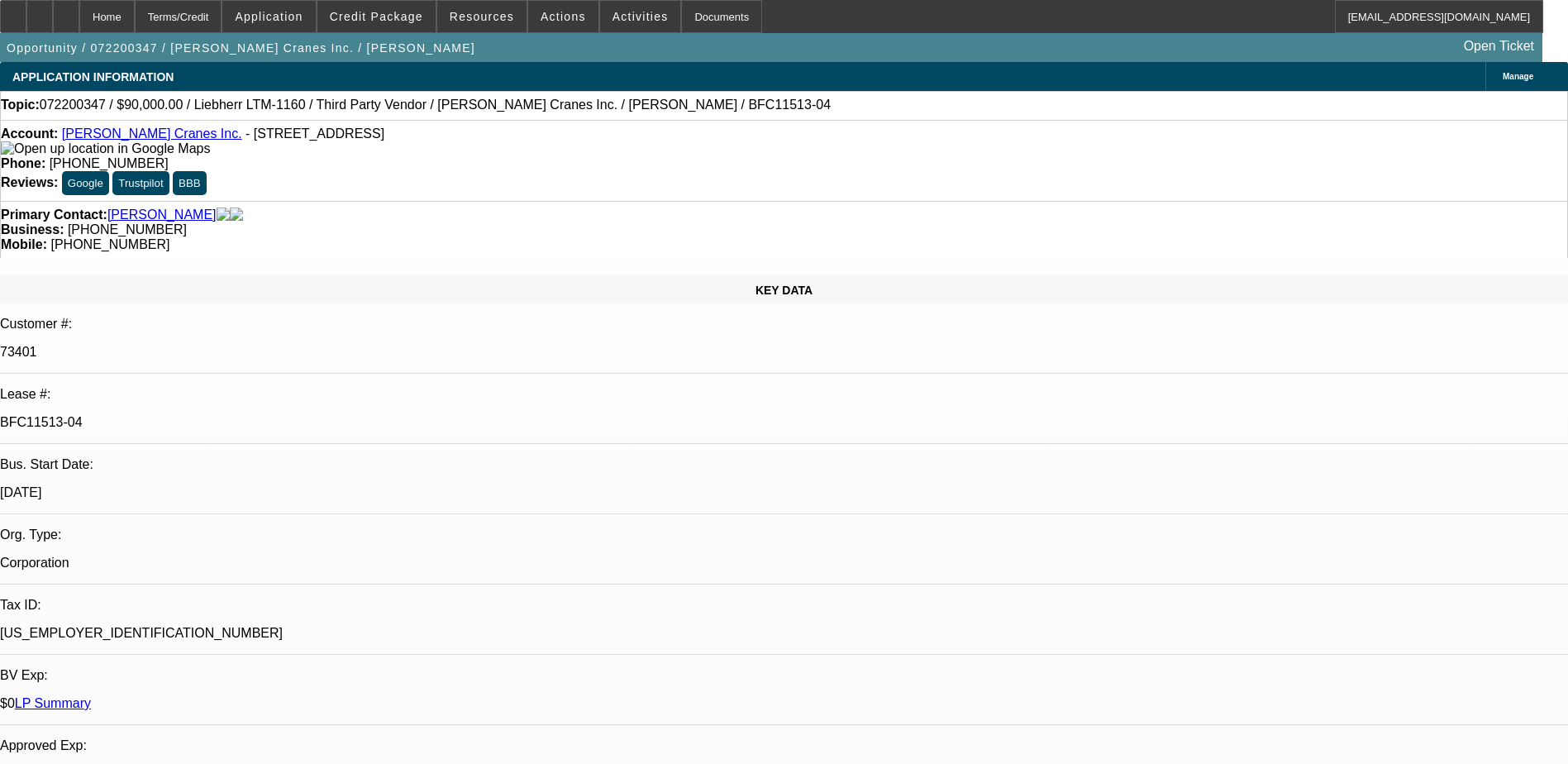
select select "1"
select select "6"
select select "1"
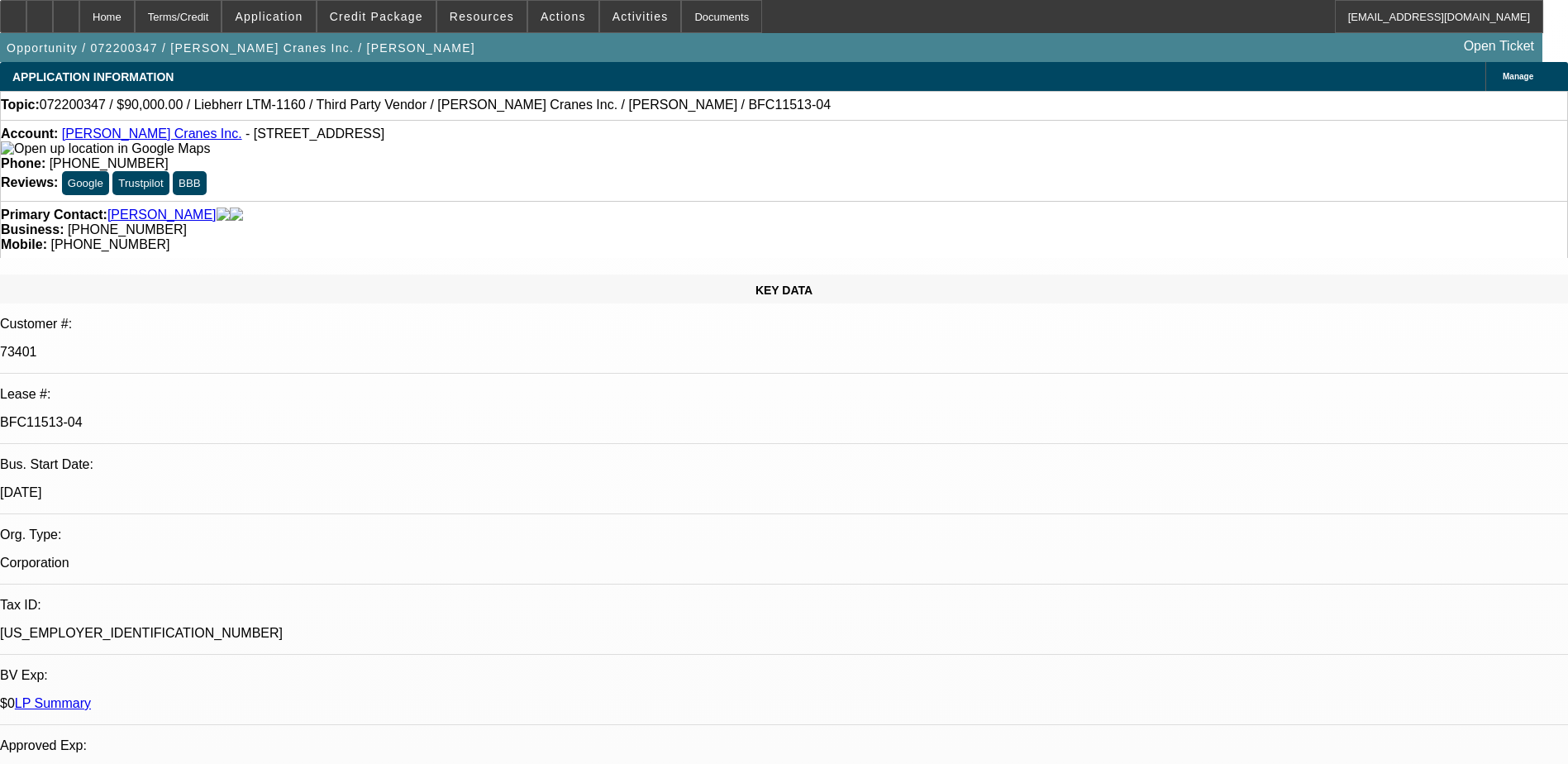
select select "6"
select select "1"
select select "6"
select select "1"
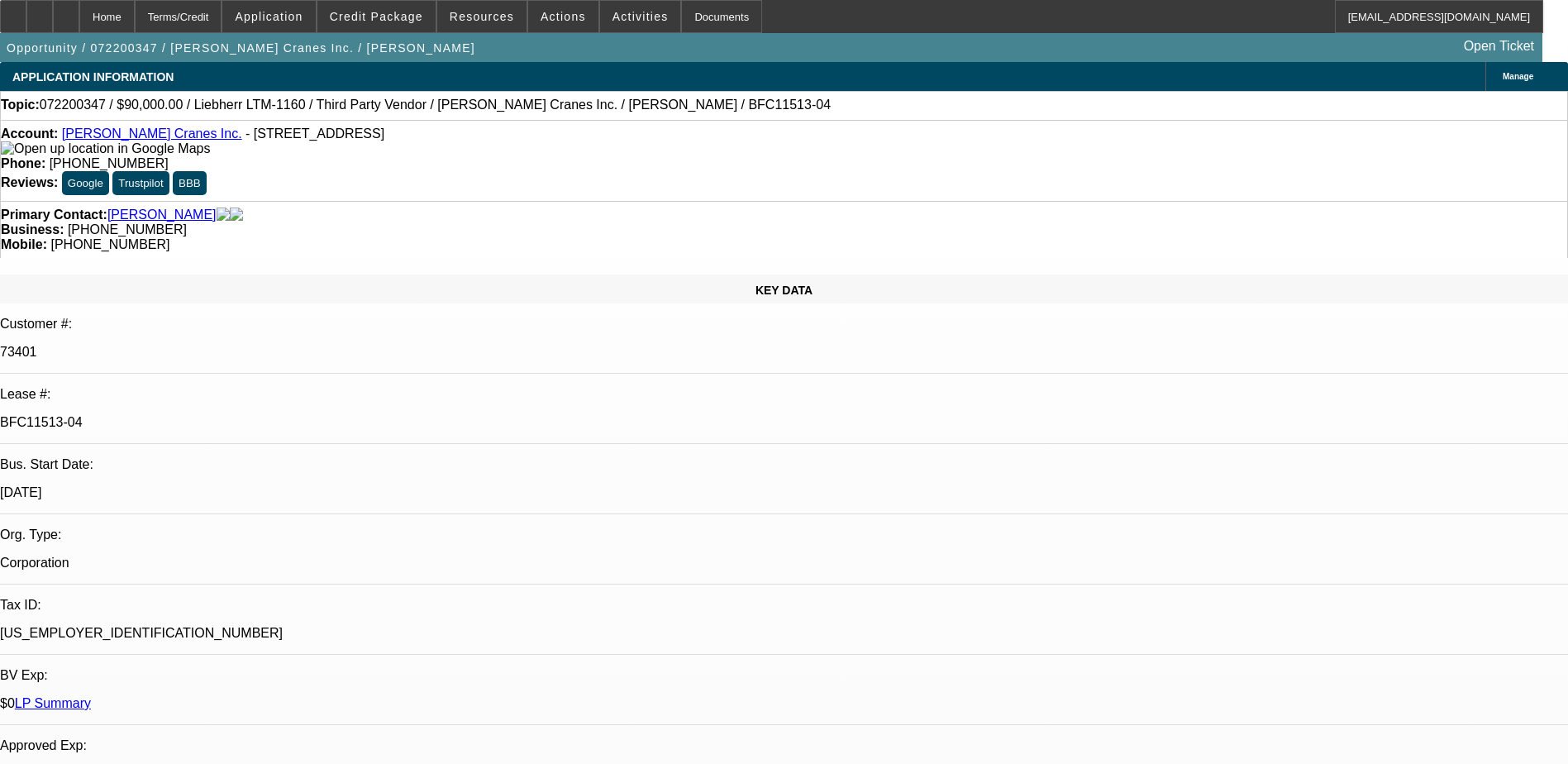
select select "1"
select select "6"
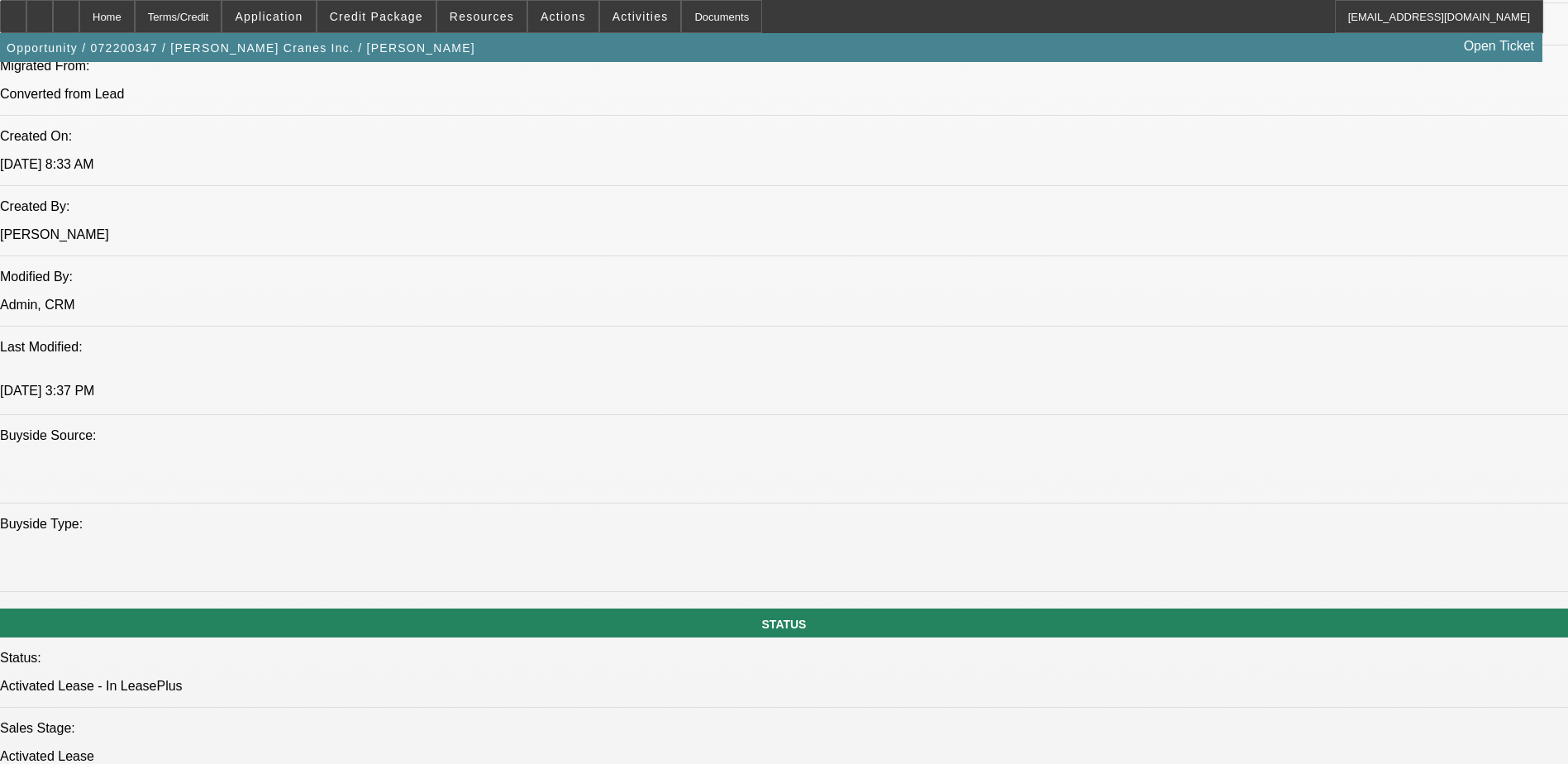
scroll to position [1571, 0]
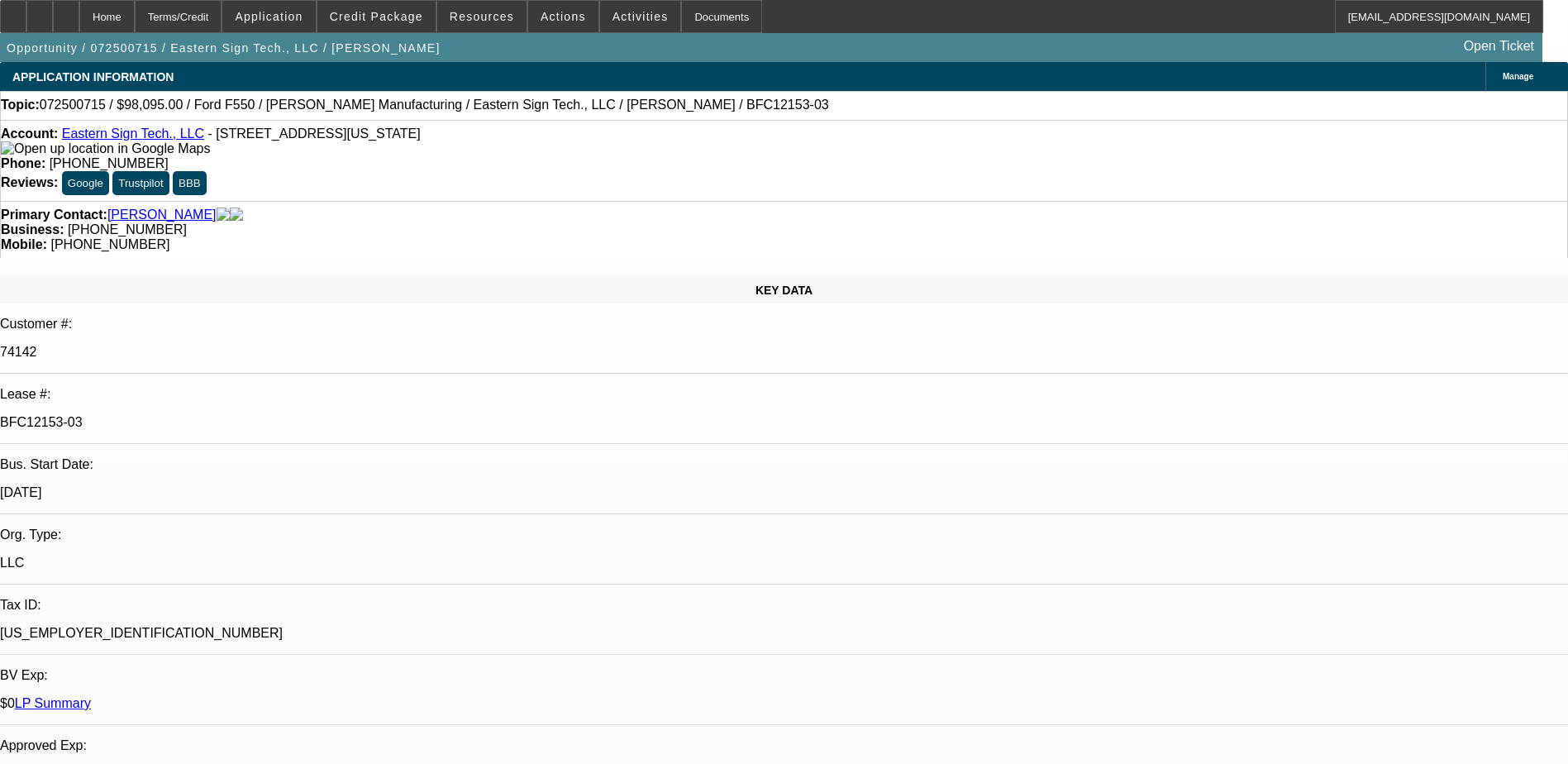
select select "0"
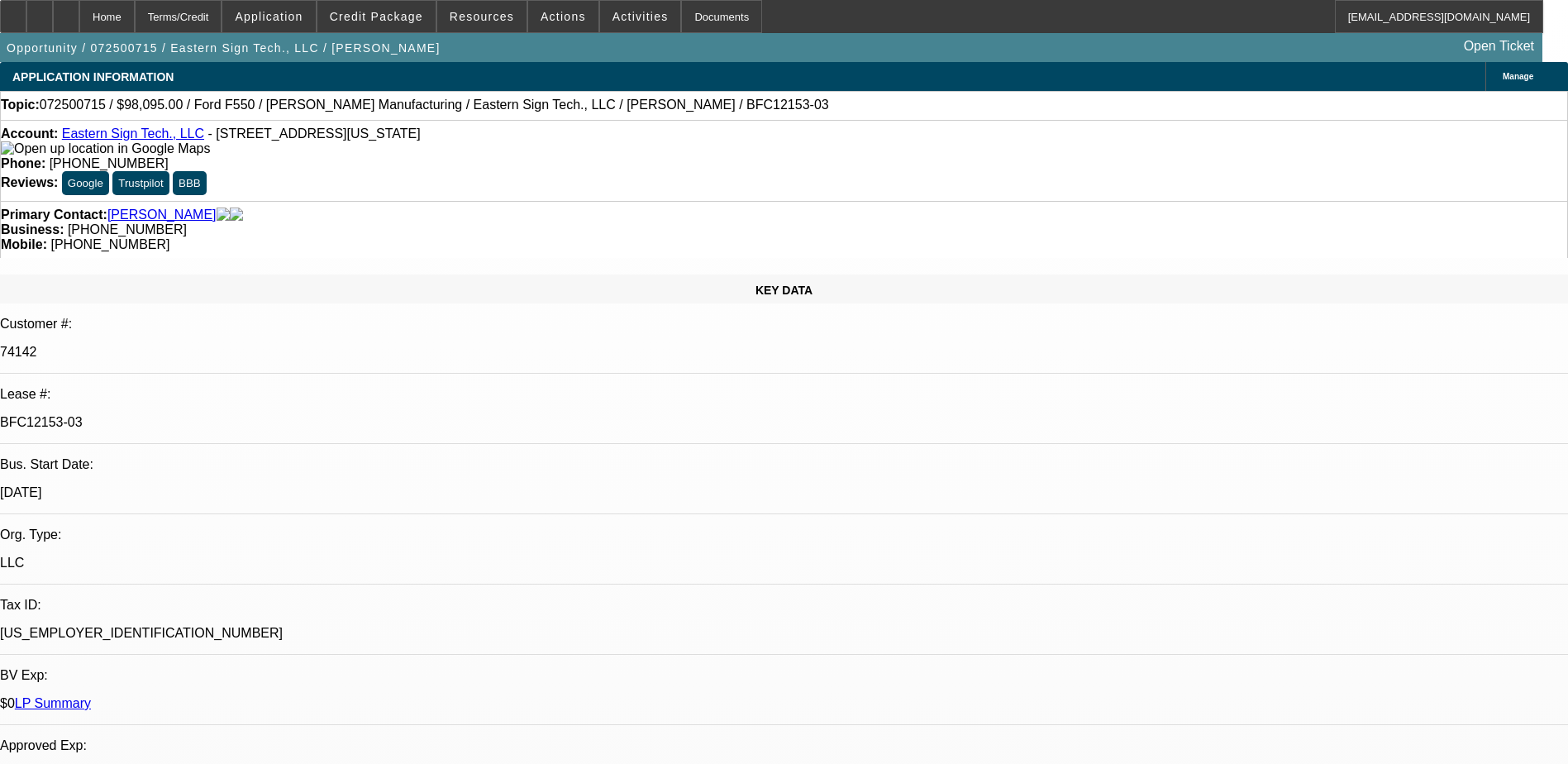
select select "0"
select select "1"
select select "6"
select select "1"
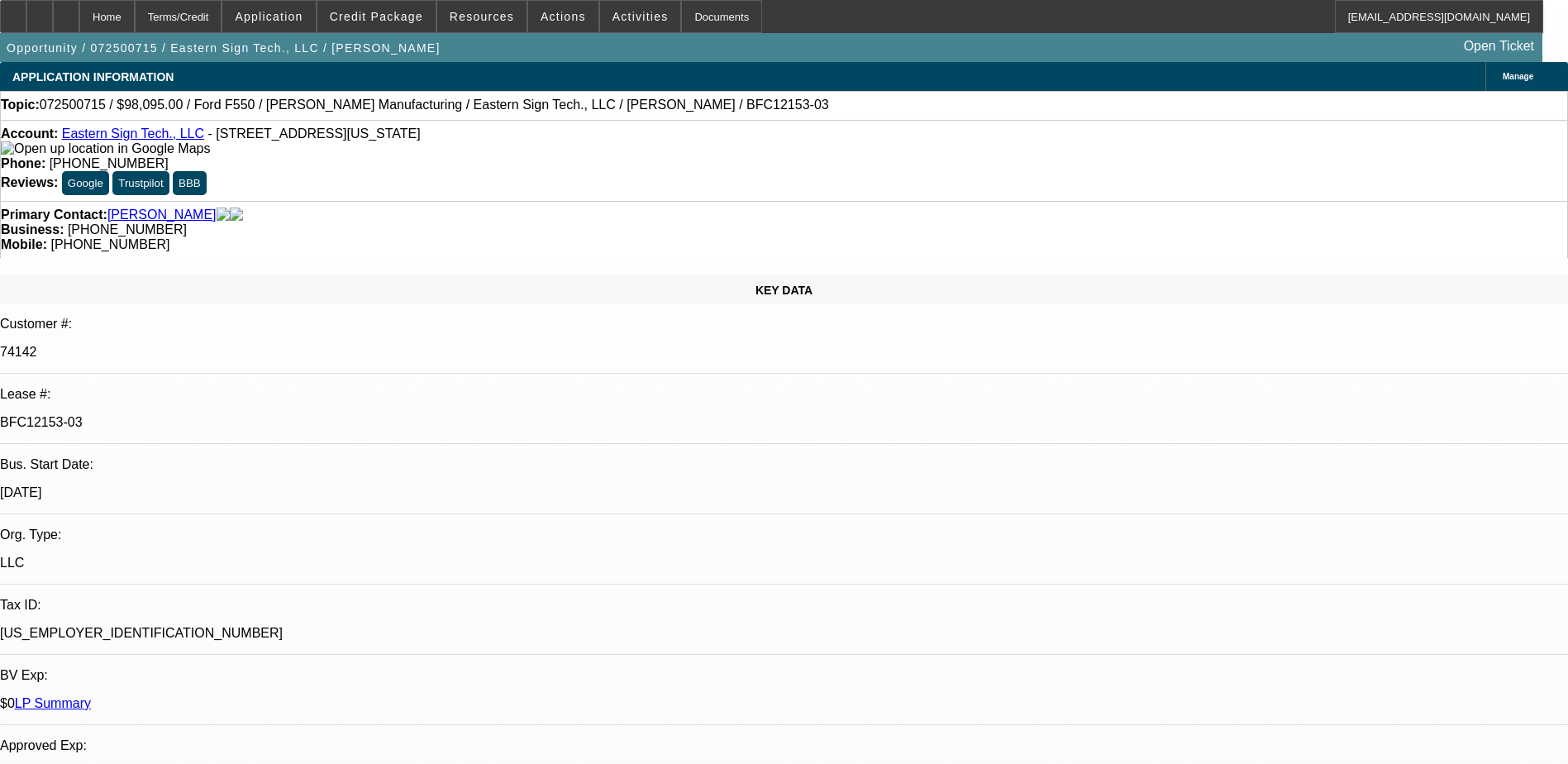
select select "1"
select select "6"
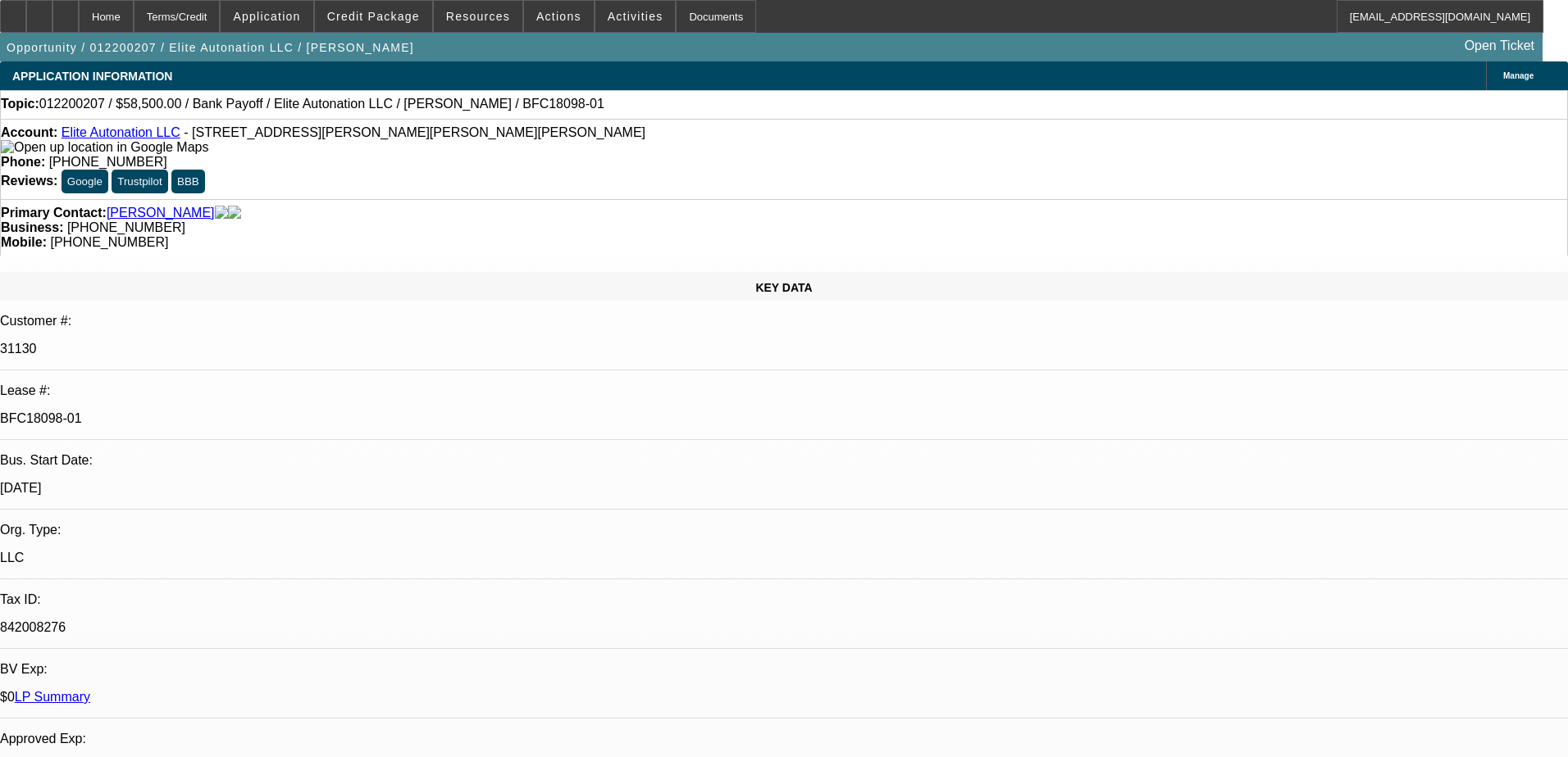
select select "0"
select select "2"
select select "0"
select select "6"
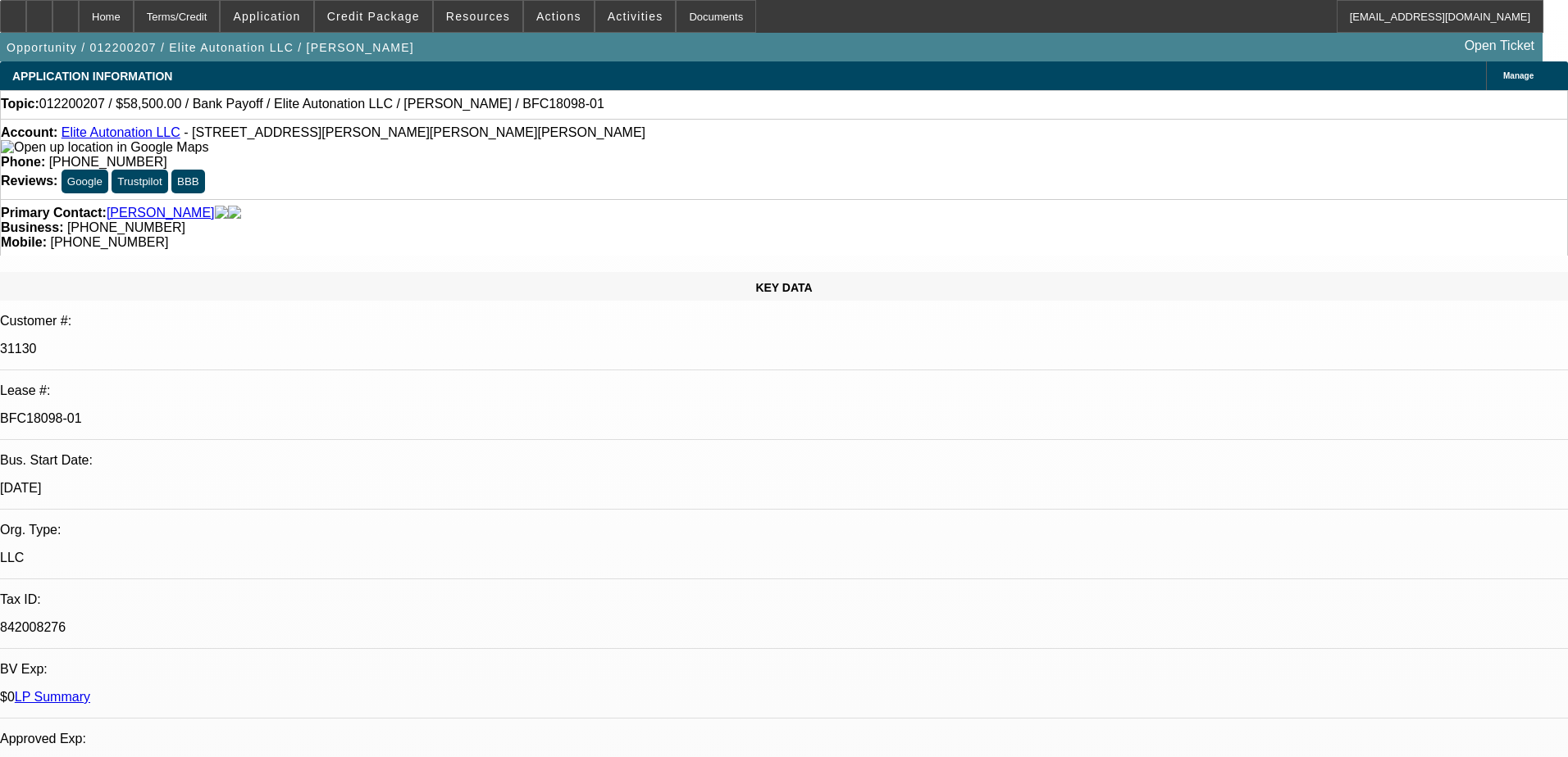
select select "0"
select select "2"
select select "0"
select select "6"
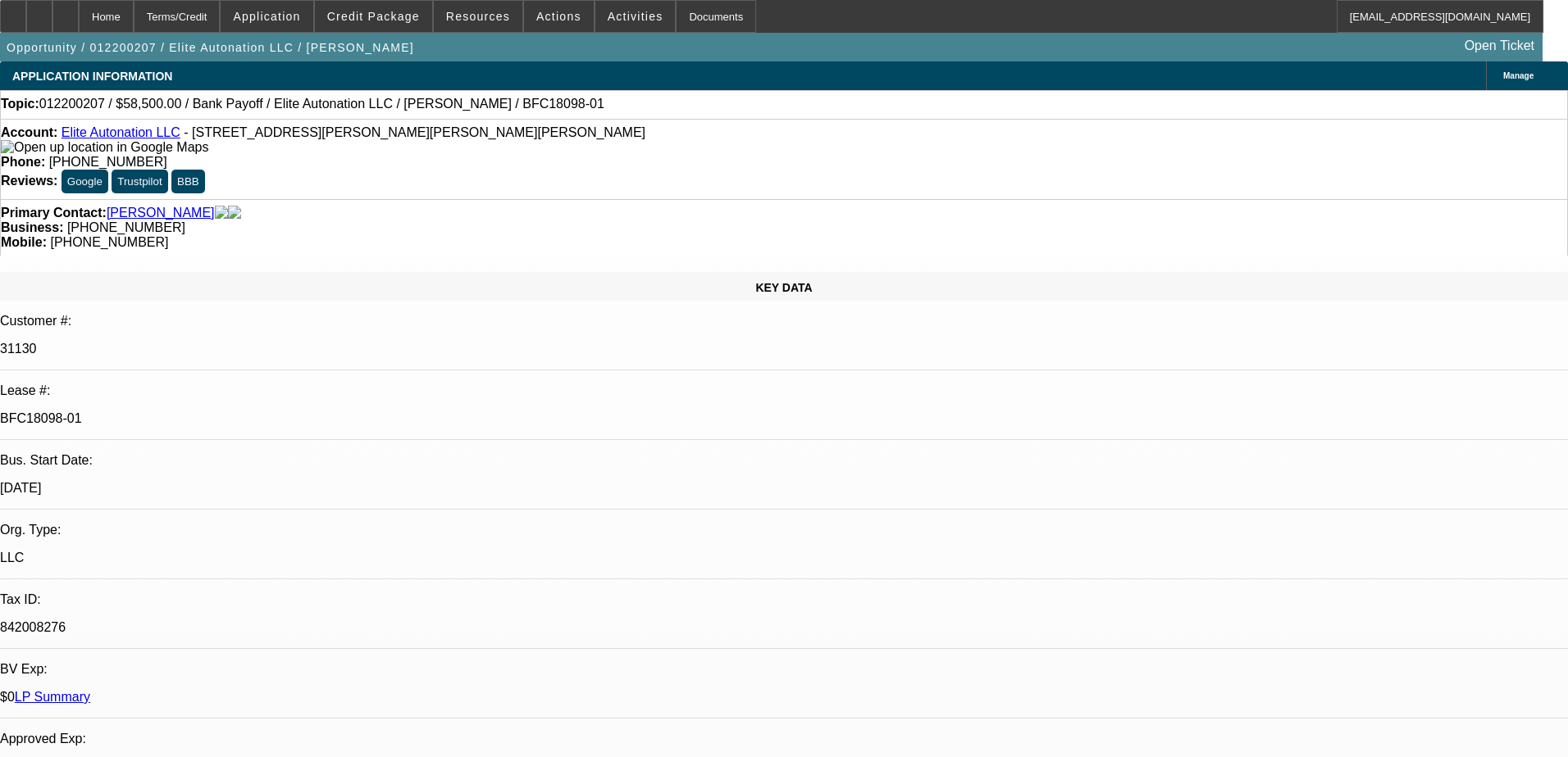
select select "0"
select select "2"
select select "0"
select select "6"
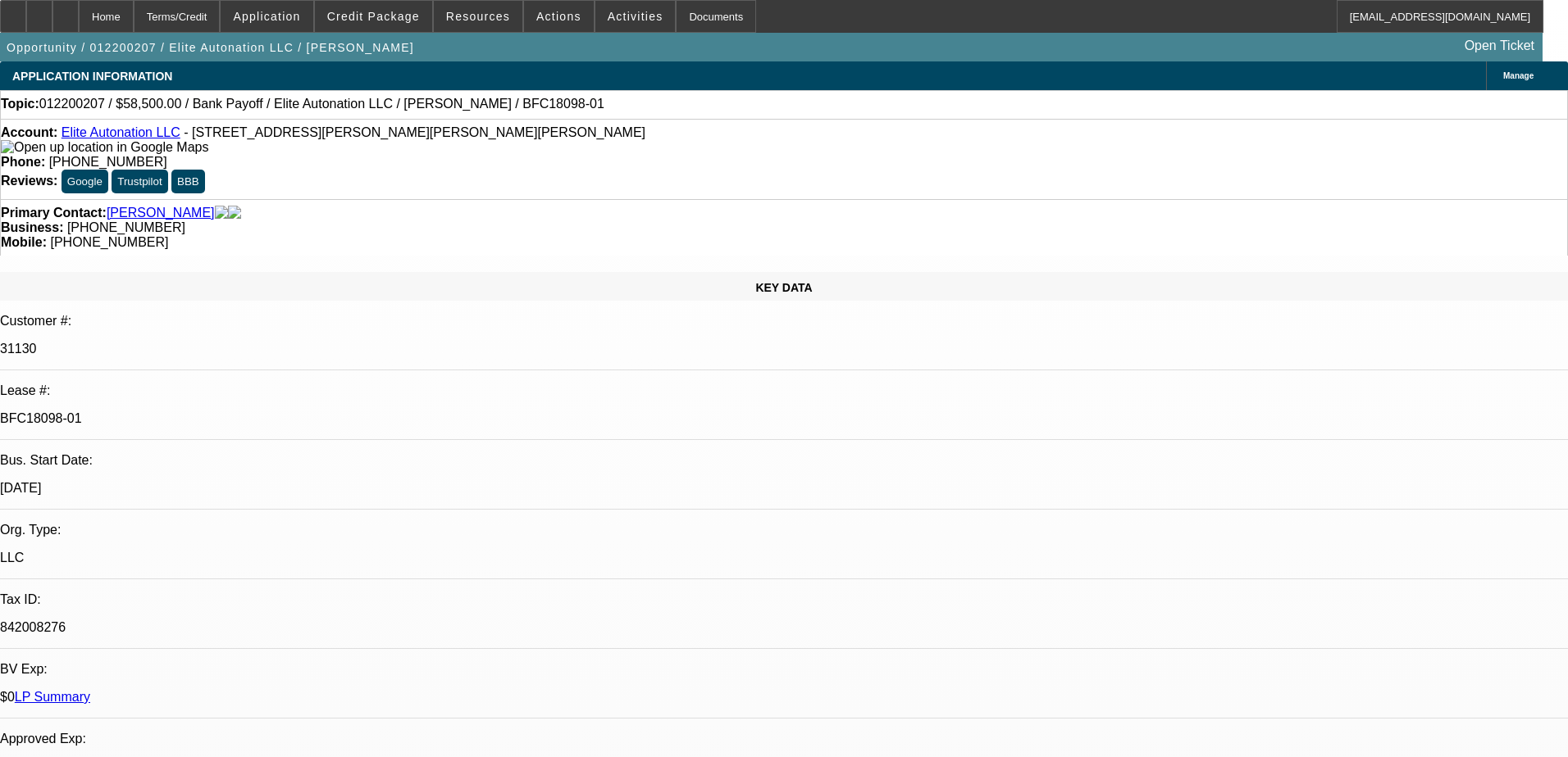
select select "0"
select select "2"
select select "0"
select select "6"
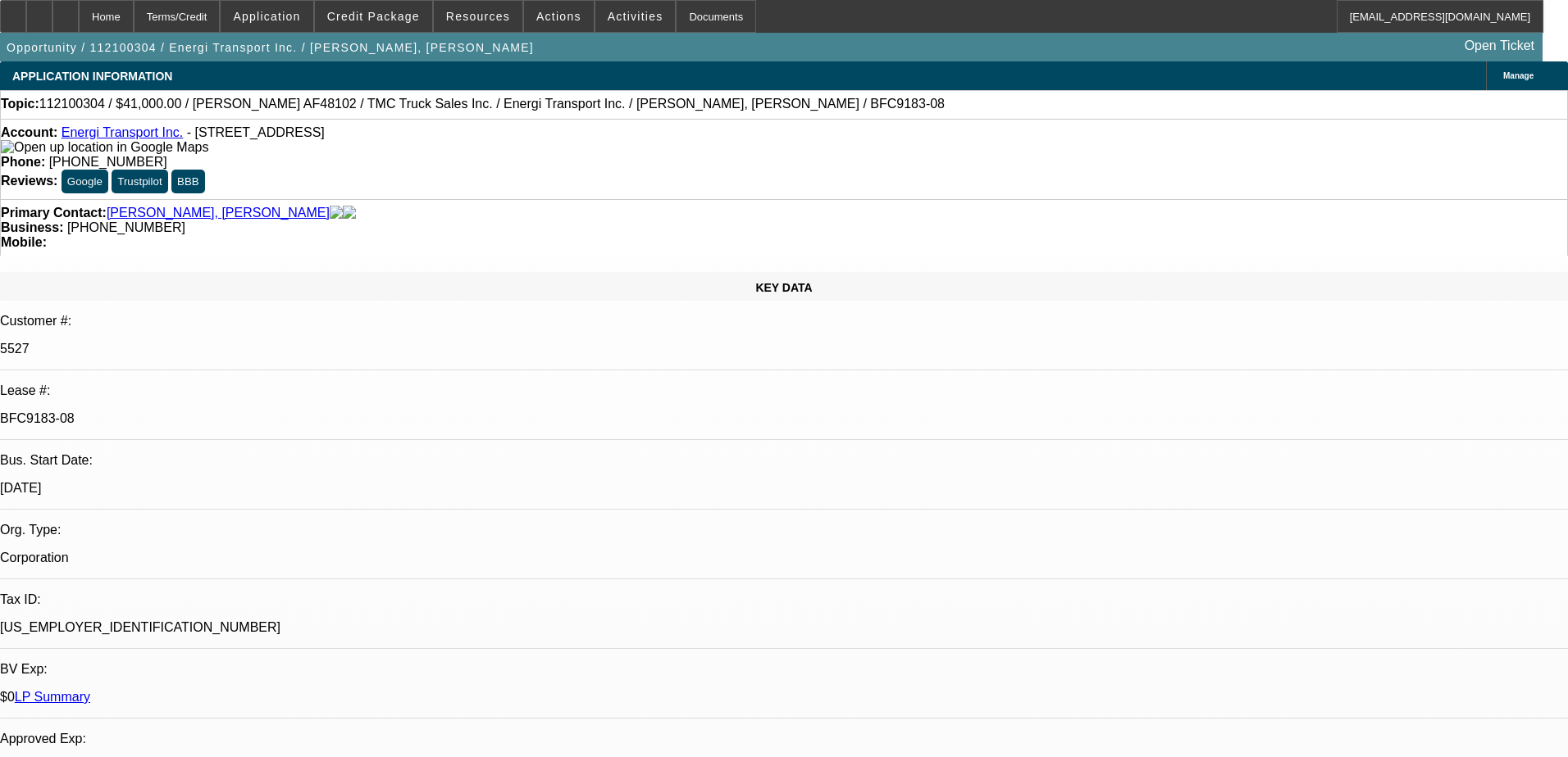
select select "0"
select select "6"
select select "0"
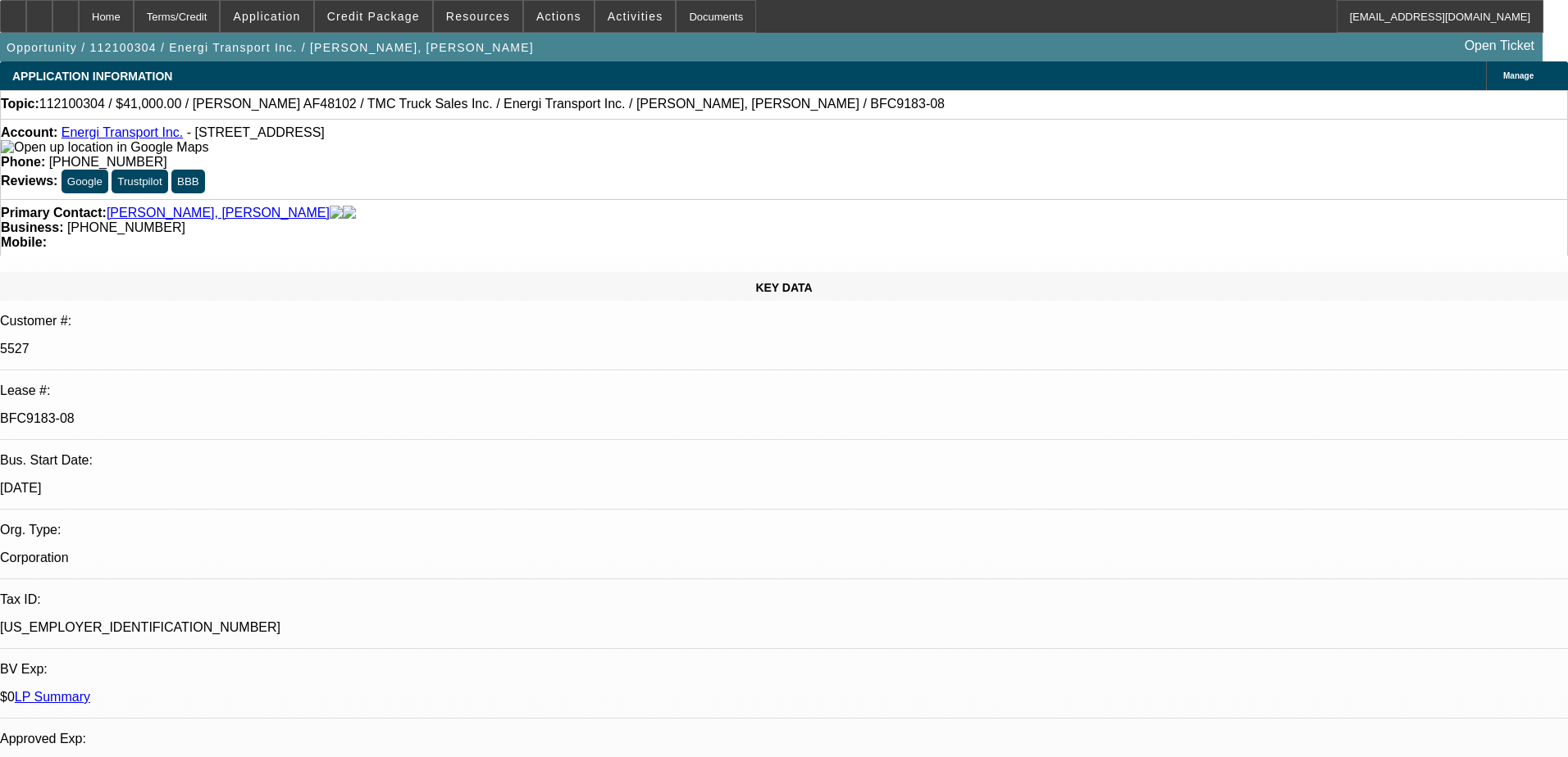
select select "0"
select select "2"
select select "0"
select select "6"
select select "0"
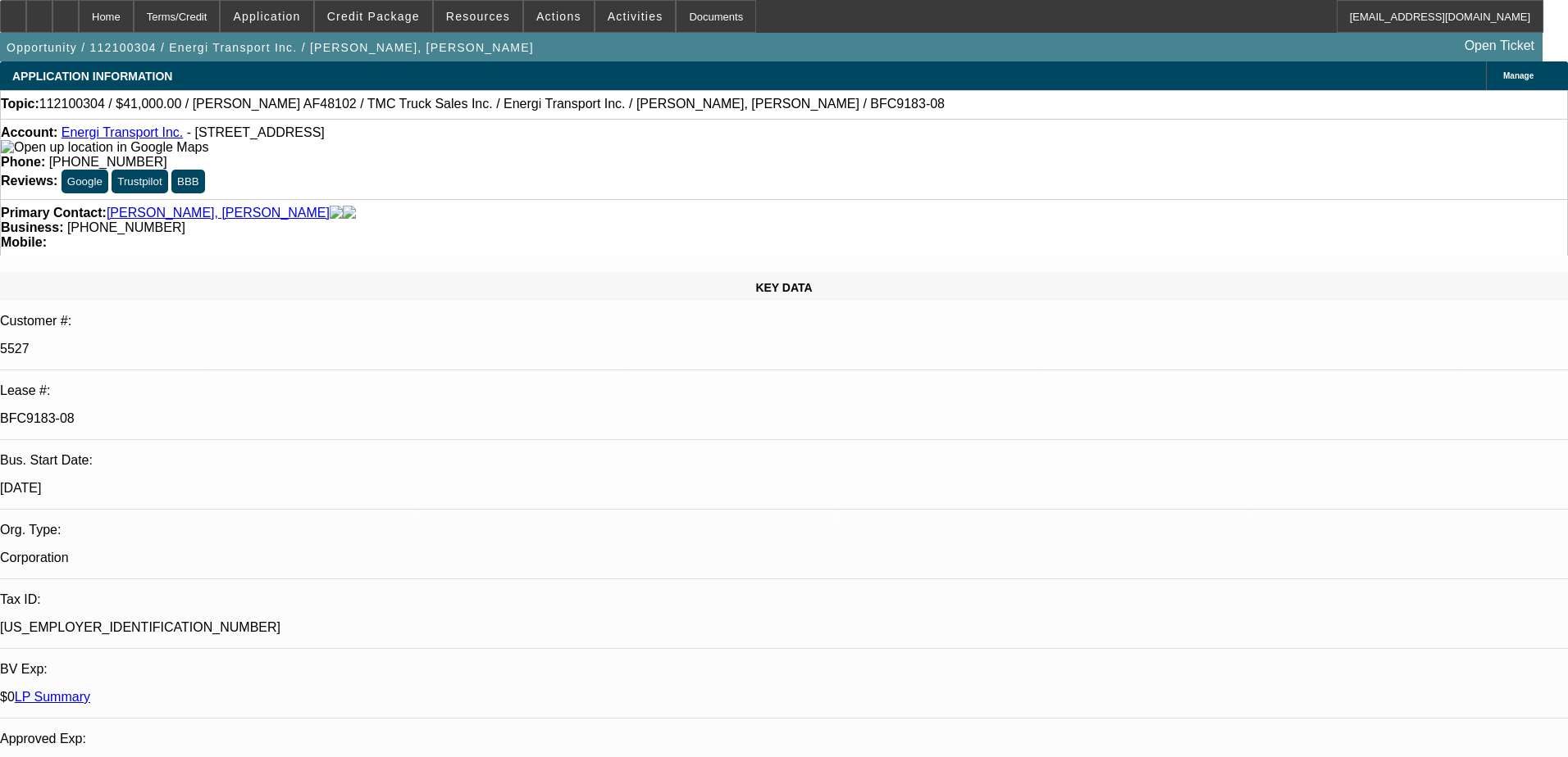
select select "0"
select select "6"
select select "0"
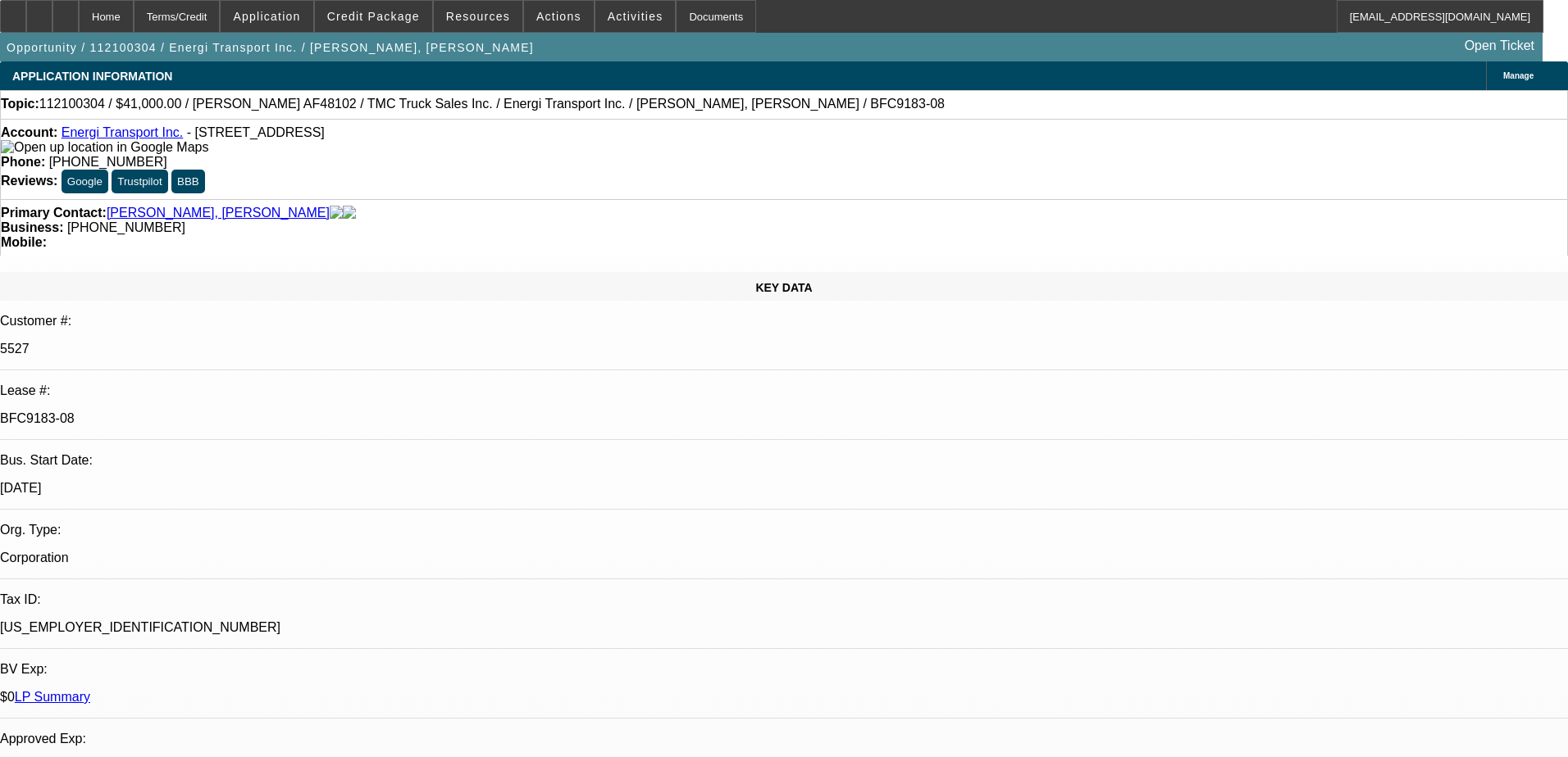
select select "0"
select select "6"
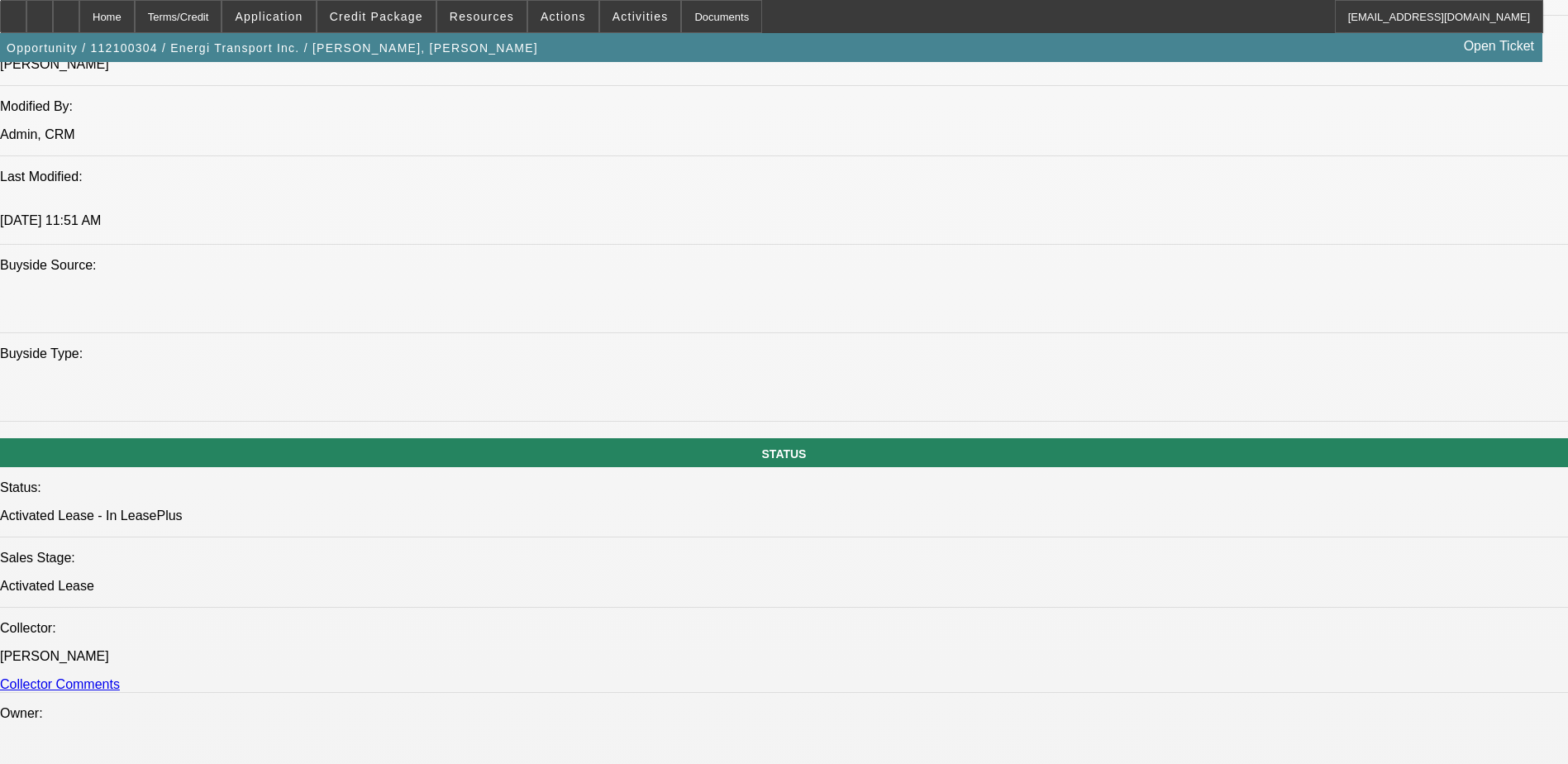
scroll to position [1489, 0]
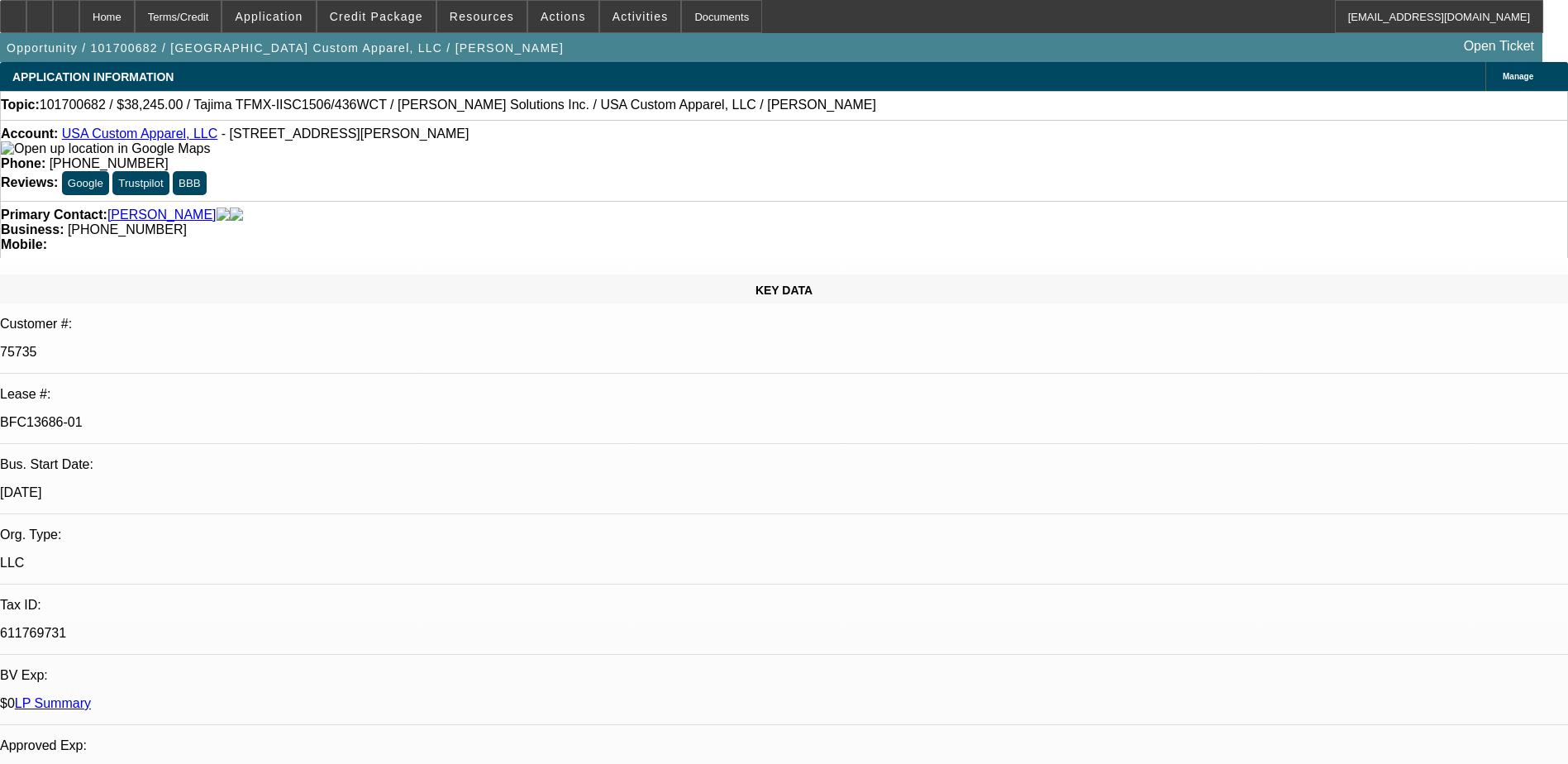
select select "0"
select select "2"
select select "0"
select select "4"
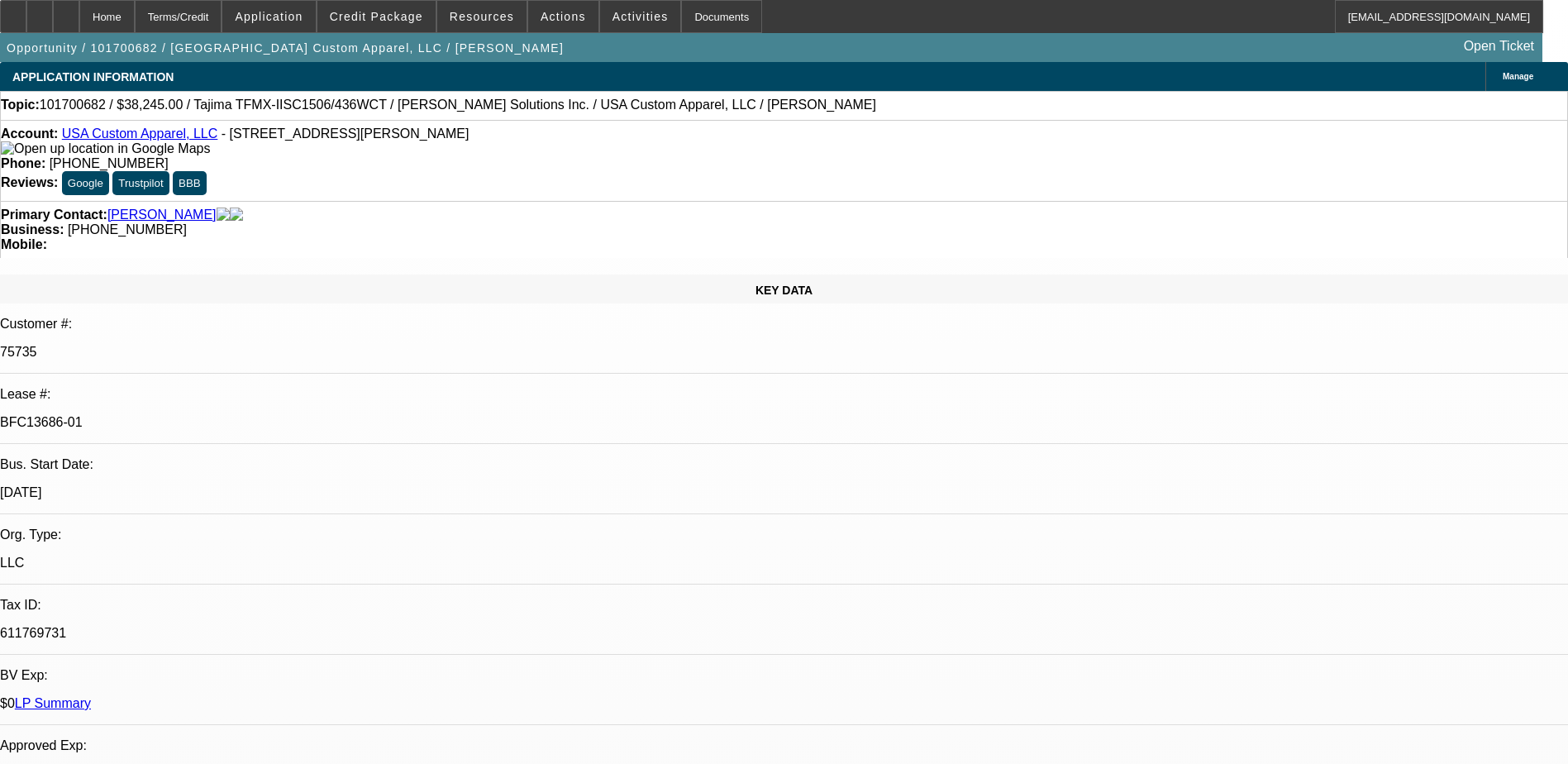
select select "0"
select select "2"
select select "0"
select select "4"
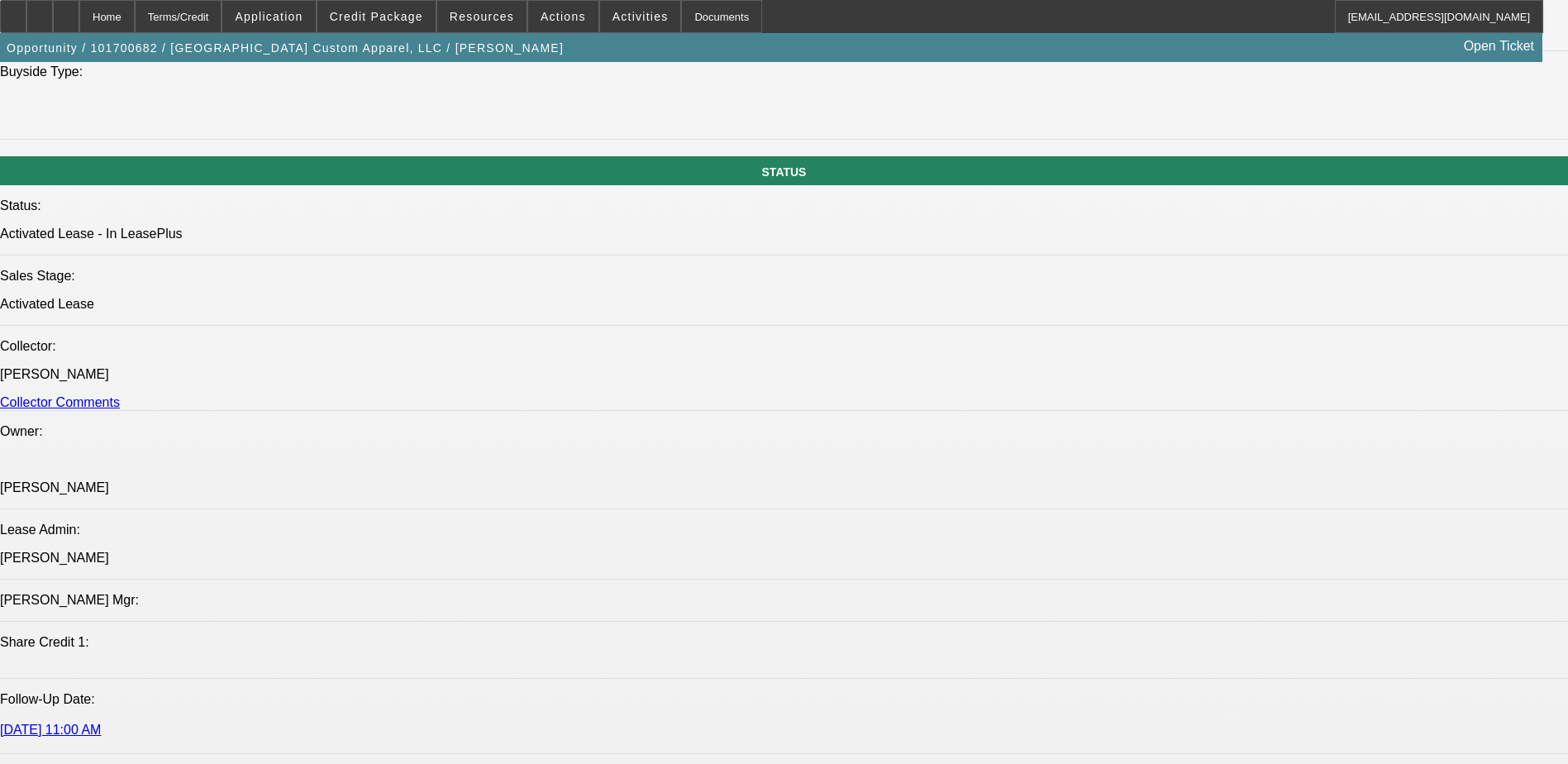
scroll to position [1406, 0]
